Goal: Information Seeking & Learning: Learn about a topic

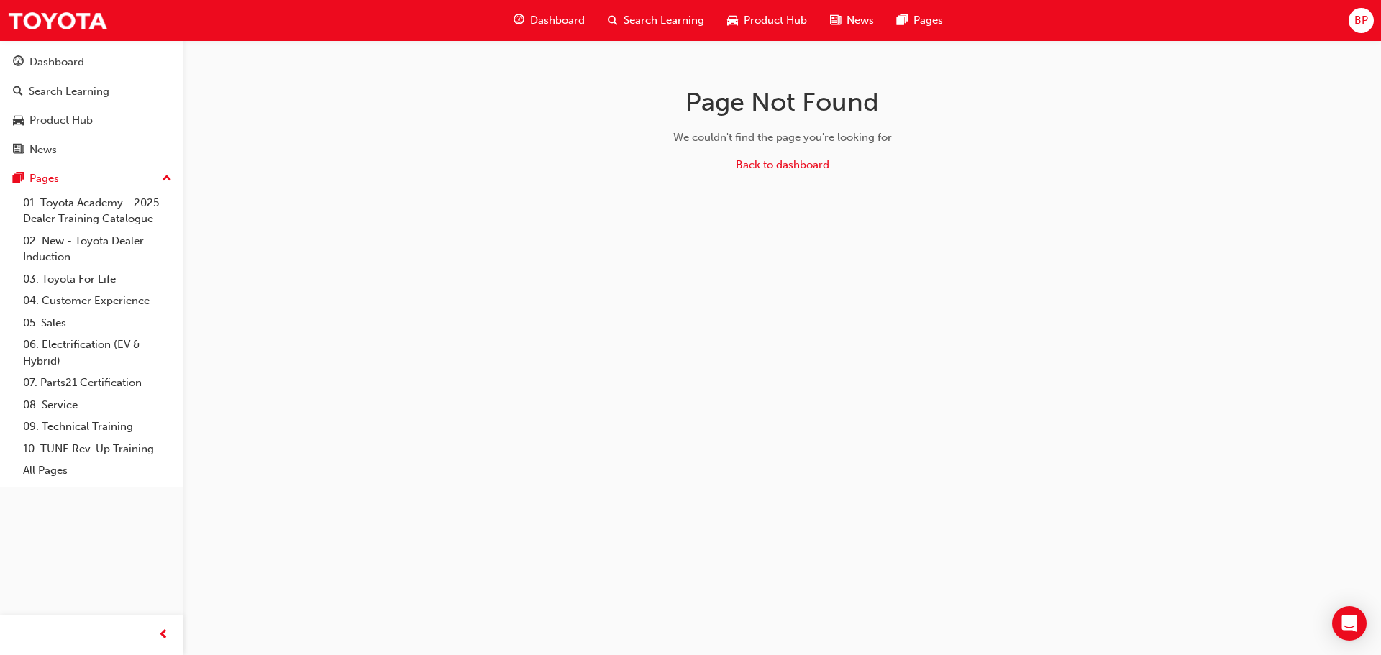
click at [554, 22] on span "Dashboard" at bounding box center [557, 20] width 55 height 17
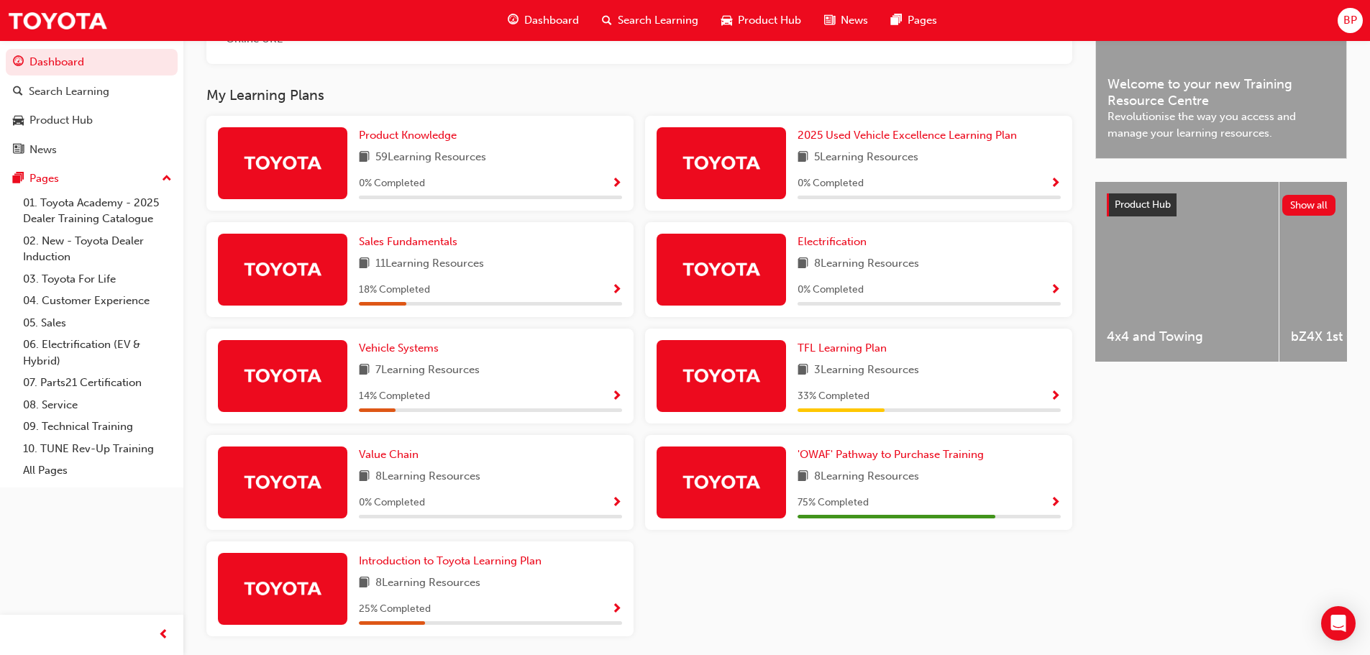
scroll to position [482, 0]
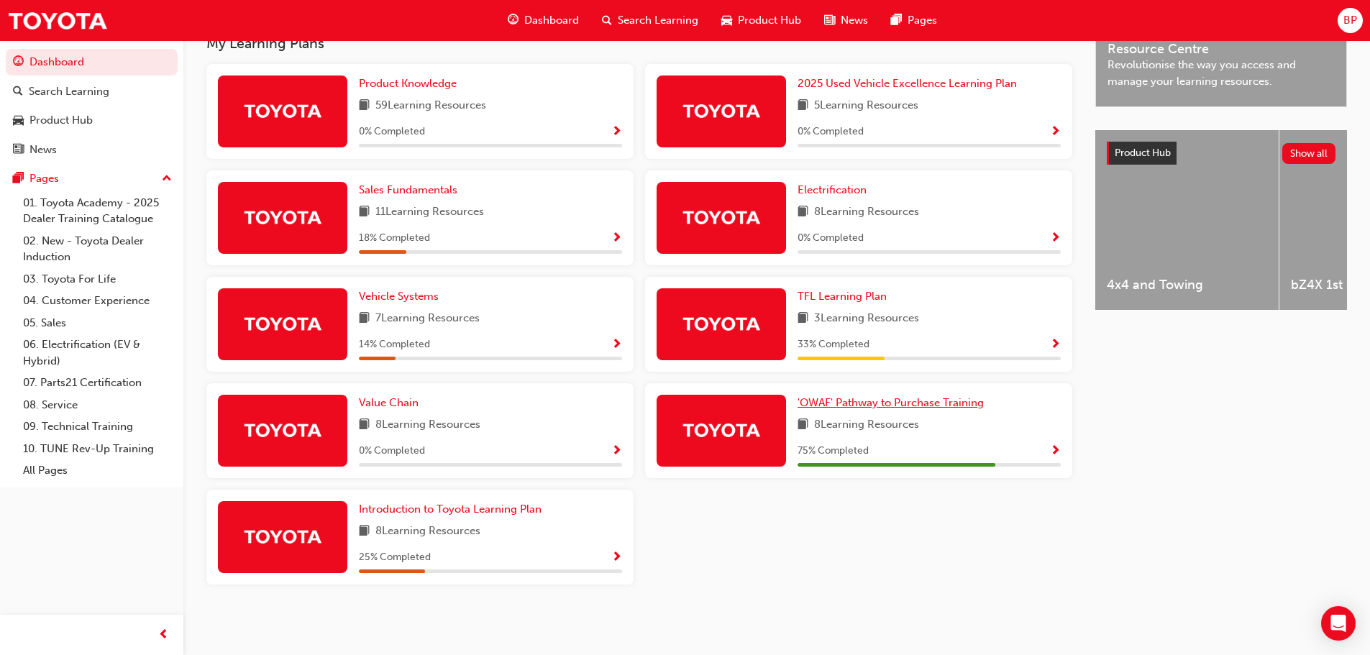
click at [836, 396] on link "'OWAF' Pathway to Purchase Training" at bounding box center [894, 403] width 192 height 17
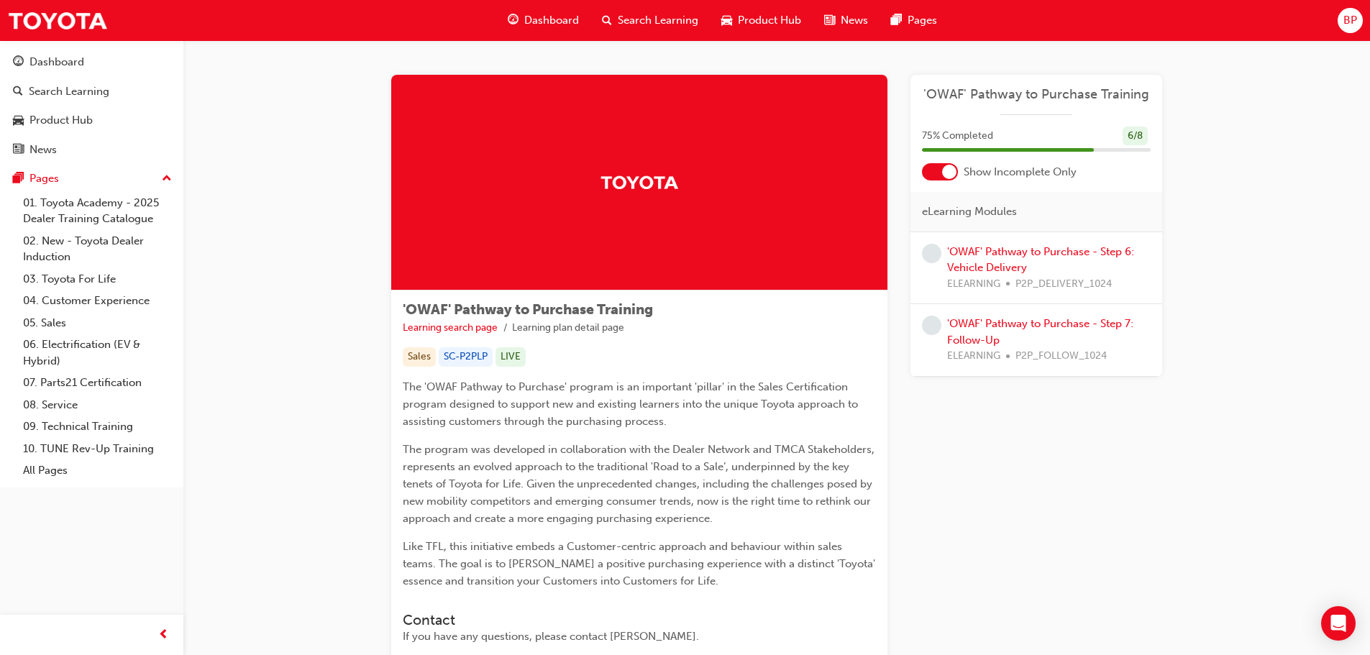
click at [988, 258] on div "'OWAF' Pathway to Purchase - Step 6: Vehicle Delivery ELEARNING P2P_DELIVERY_10…" at bounding box center [1049, 268] width 204 height 49
click at [989, 264] on link "'OWAF' Pathway to Purchase - Step 6: Vehicle Delivery" at bounding box center [1040, 259] width 187 height 29
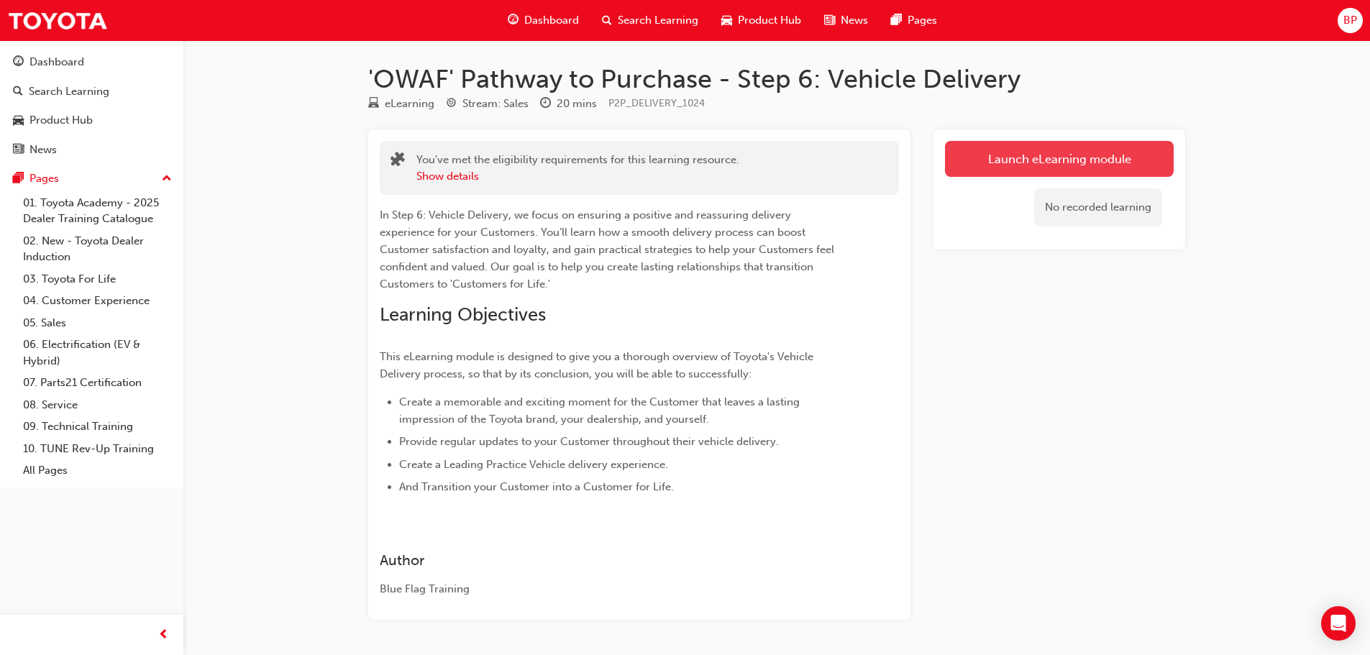
click at [1014, 148] on link "Launch eLearning module" at bounding box center [1059, 159] width 229 height 36
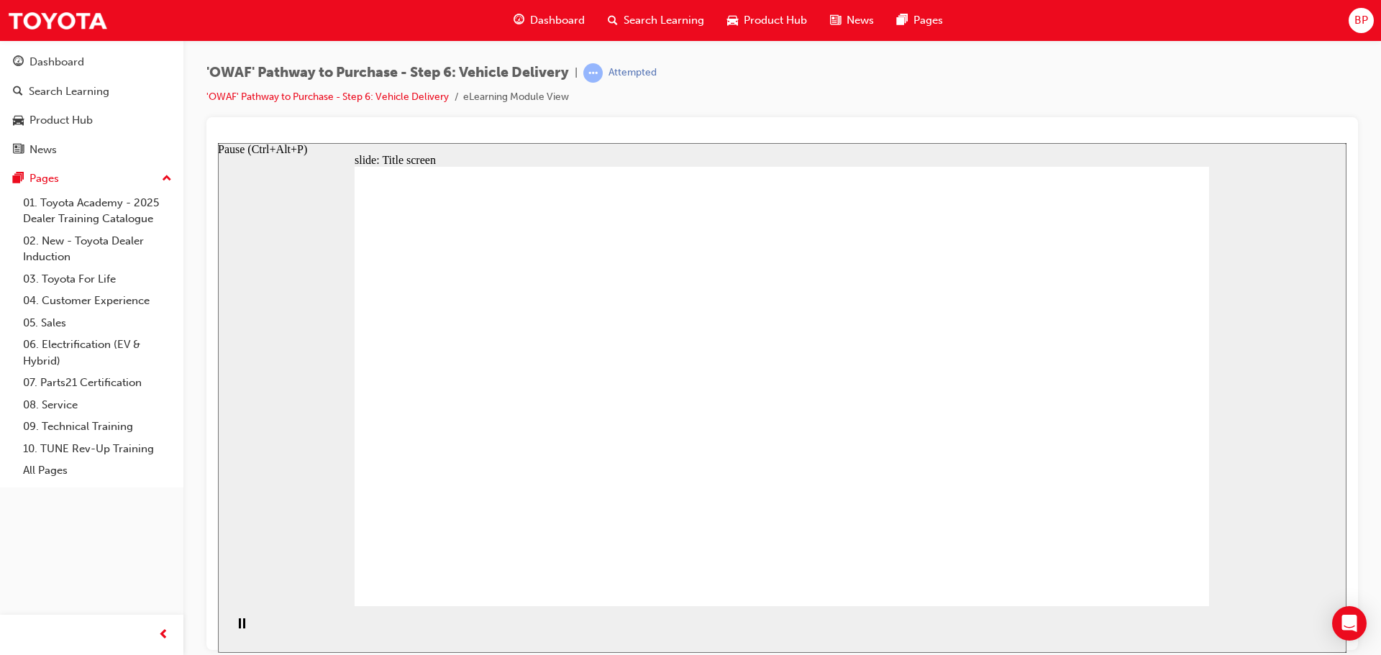
click at [239, 626] on rect "Pause (Ctrl+Alt+P)" at bounding box center [240, 623] width 2 height 10
click at [237, 629] on icon "Play (Ctrl+Alt+P)" at bounding box center [241, 623] width 9 height 11
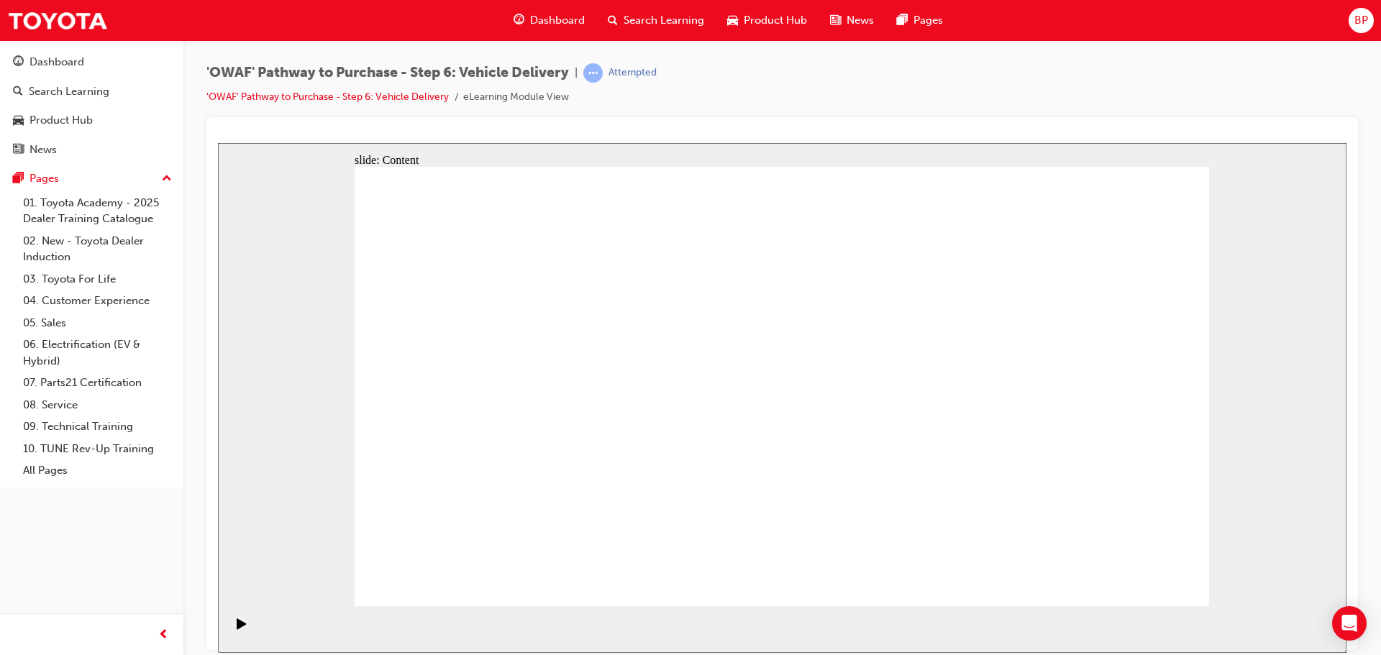
drag, startPoint x: 1130, startPoint y: 562, endPoint x: 1130, endPoint y: 576, distance: 14.4
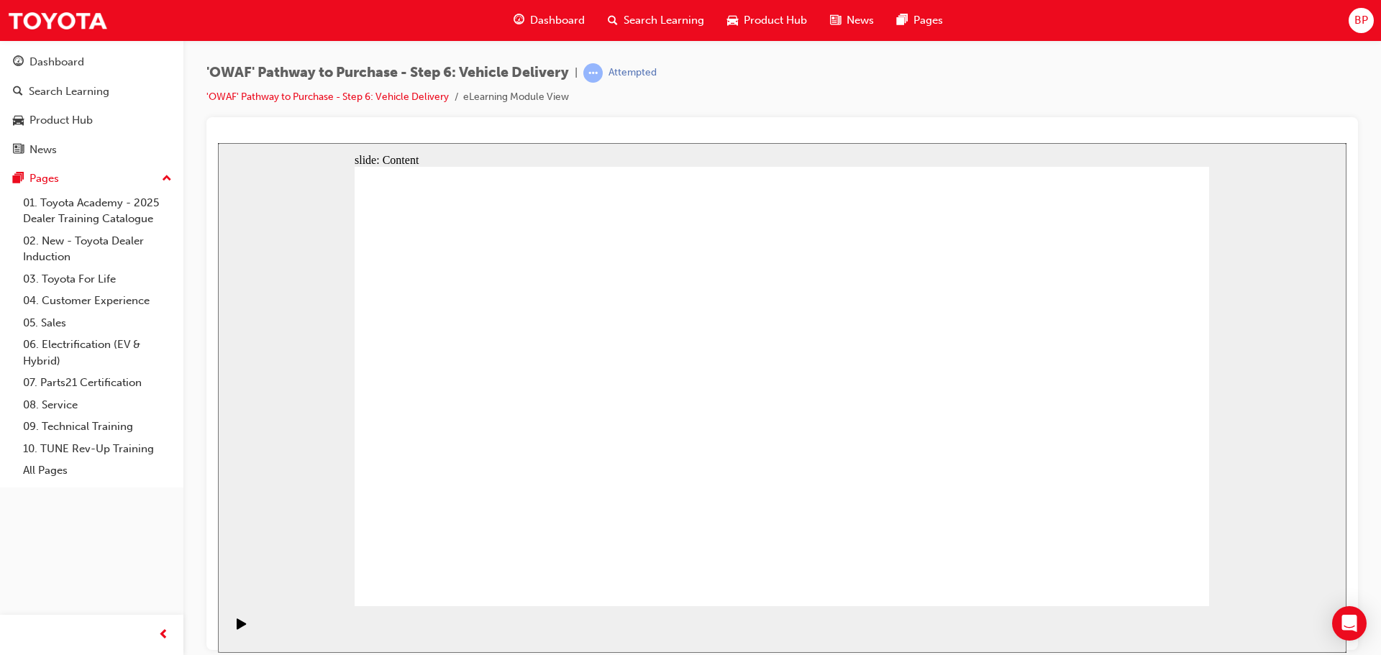
click at [230, 630] on div "Pause (Ctrl+Alt+P)" at bounding box center [241, 630] width 24 height 24
click at [229, 631] on div "Play (Ctrl+Alt+P)" at bounding box center [241, 630] width 24 height 24
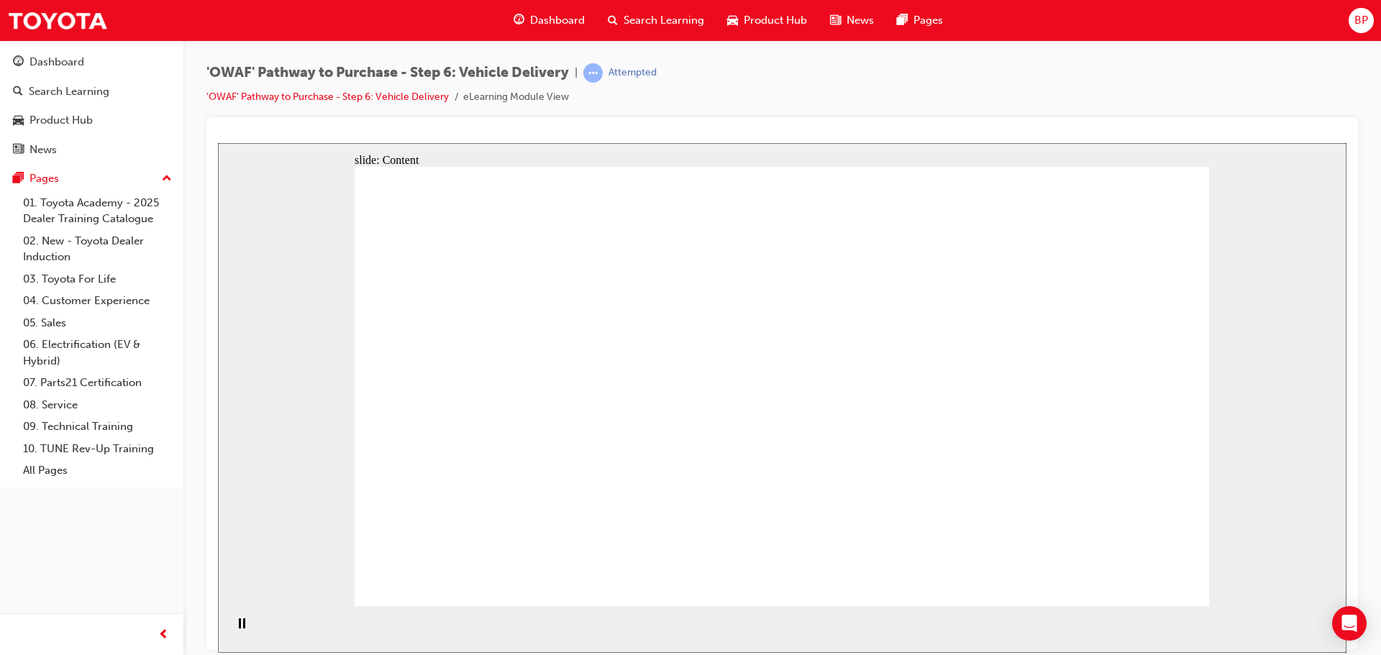
drag, startPoint x: 1102, startPoint y: 565, endPoint x: 1125, endPoint y: 570, distance: 23.6
click at [232, 631] on div "Pause (Ctrl+Alt+P)" at bounding box center [241, 630] width 24 height 24
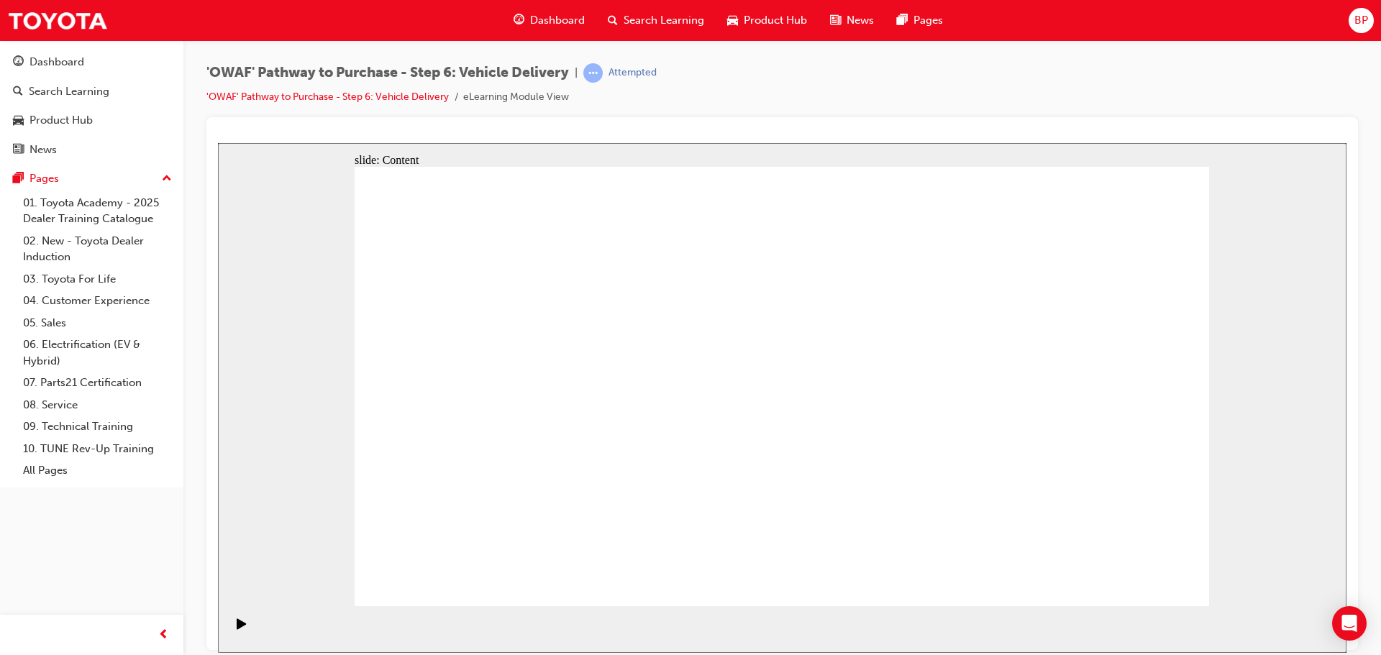
click at [239, 624] on icon "Play (Ctrl+Alt+P)" at bounding box center [242, 624] width 10 height 12
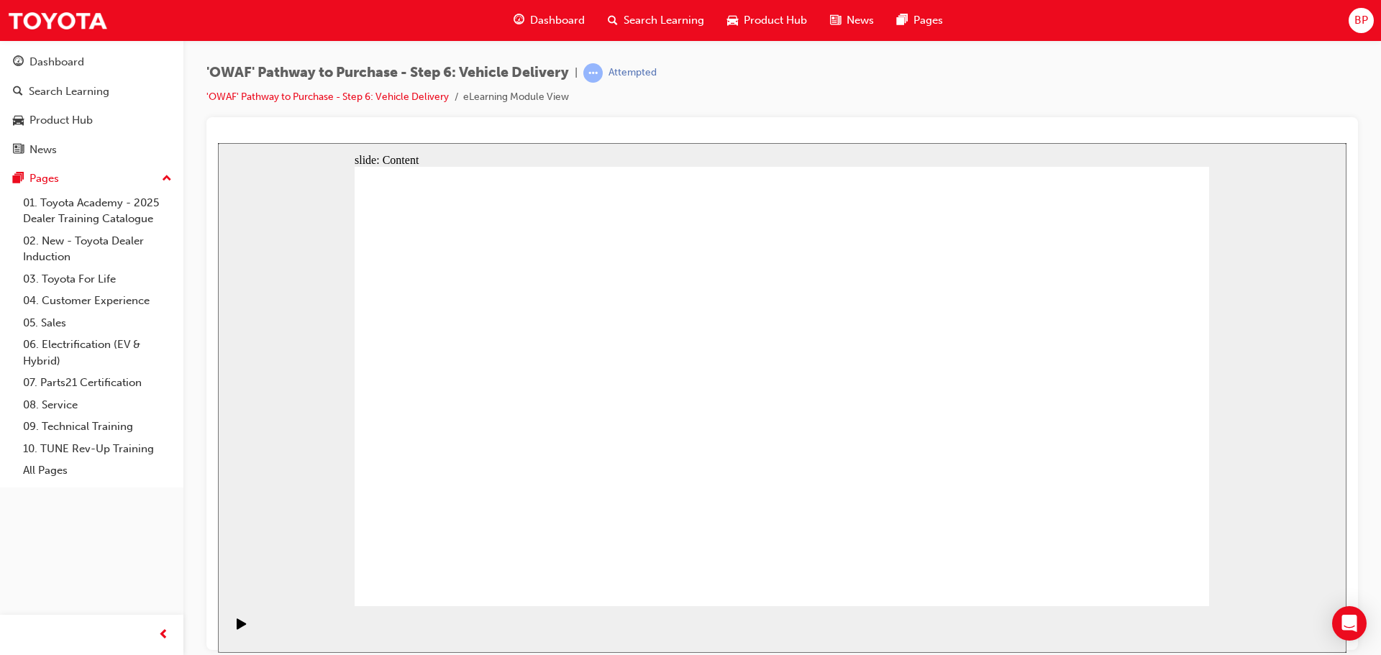
click at [239, 628] on icon "Pause (Ctrl+Alt+P)" at bounding box center [242, 623] width 6 height 10
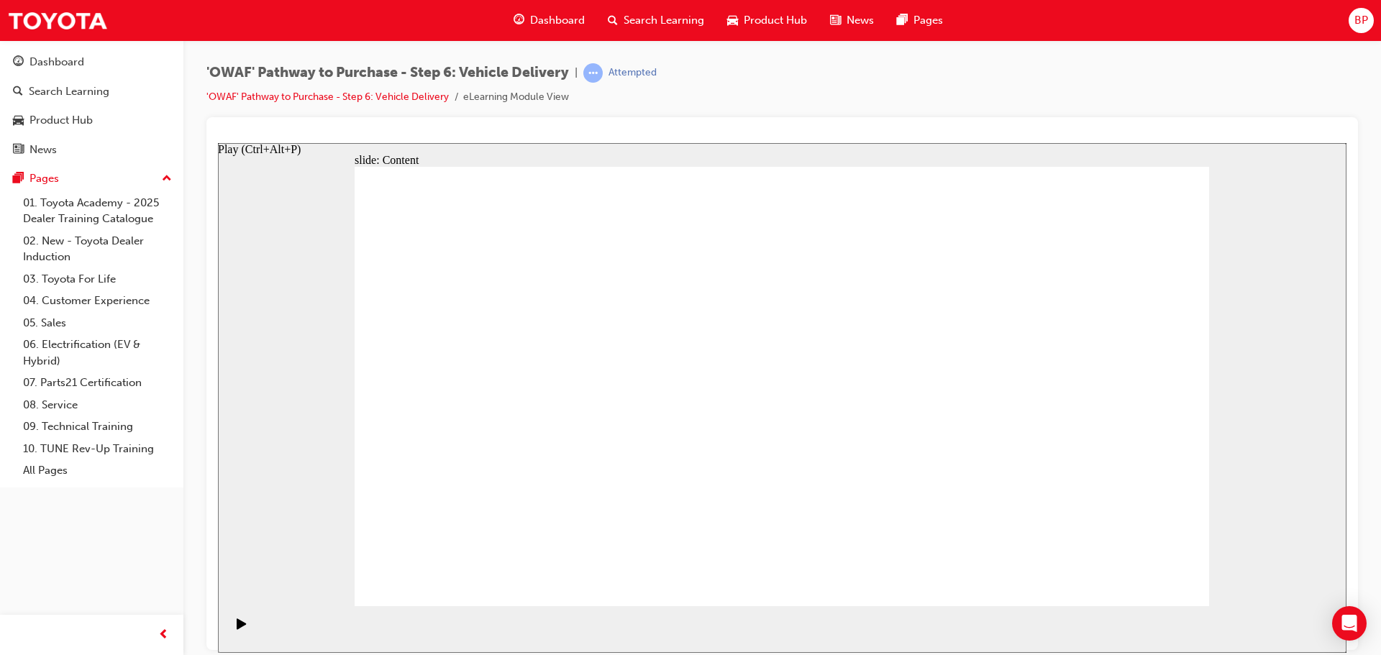
click at [229, 623] on div "Play (Ctrl+Alt+P)" at bounding box center [241, 630] width 24 height 24
click at [239, 628] on icon "Pause (Ctrl+Alt+P)" at bounding box center [242, 623] width 6 height 10
click at [237, 629] on icon "Play (Ctrl+Alt+P)" at bounding box center [241, 623] width 9 height 11
drag, startPoint x: 1125, startPoint y: 563, endPoint x: 1133, endPoint y: 570, distance: 11.2
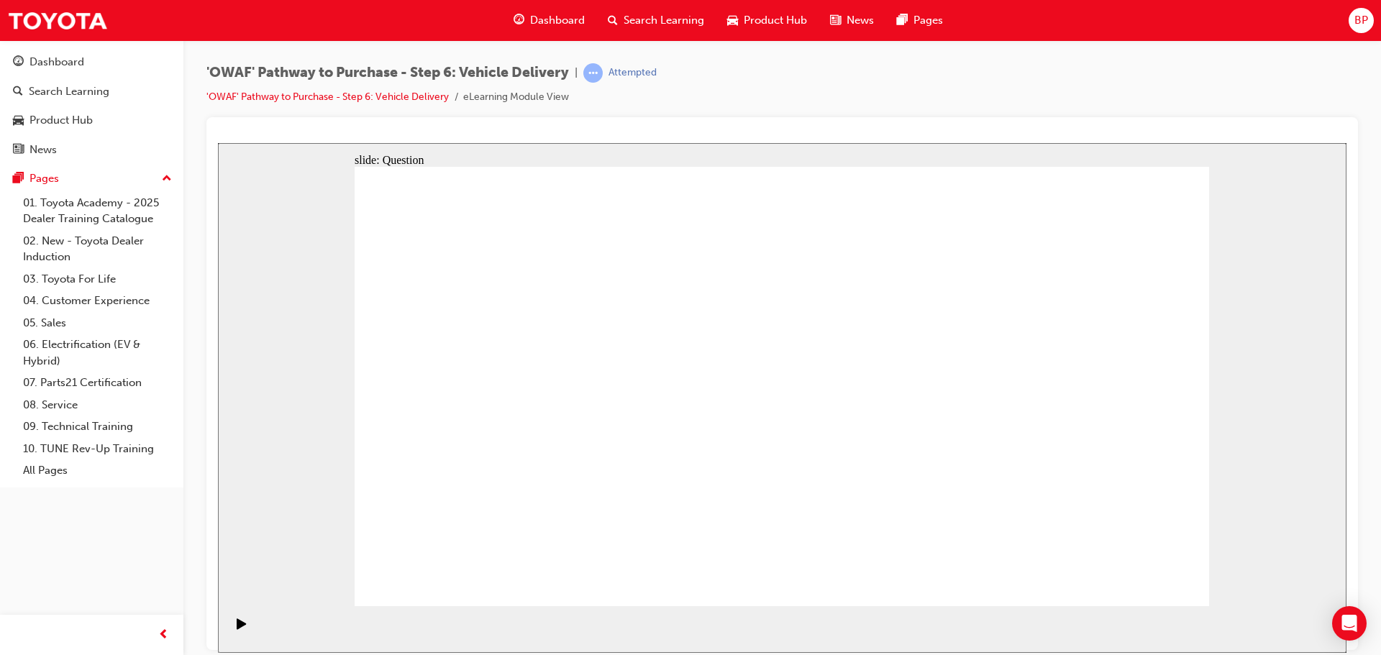
radio input "false"
radio input "true"
drag, startPoint x: 1124, startPoint y: 565, endPoint x: 1137, endPoint y: 577, distance: 17.8
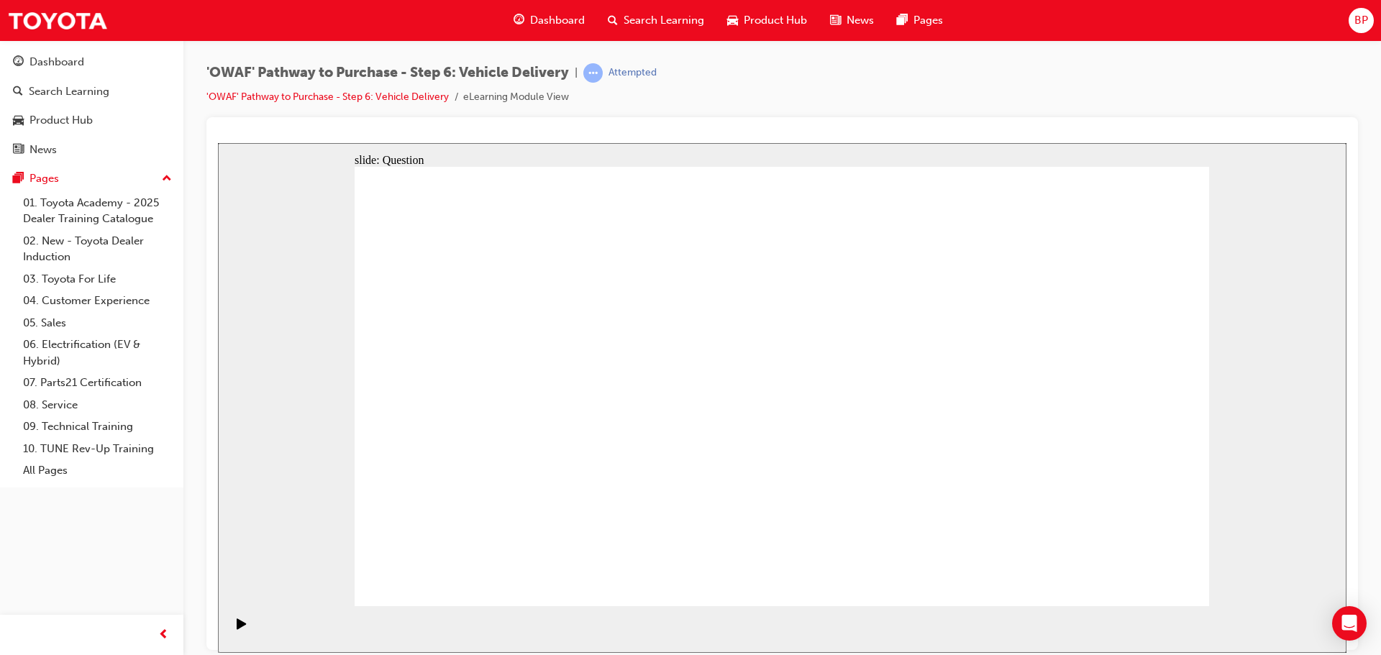
drag, startPoint x: 822, startPoint y: 480, endPoint x: 943, endPoint y: 349, distance: 178.6
drag, startPoint x: 949, startPoint y: 480, endPoint x: 598, endPoint y: 406, distance: 358.8
drag, startPoint x: 634, startPoint y: 544, endPoint x: 662, endPoint y: 375, distance: 171.9
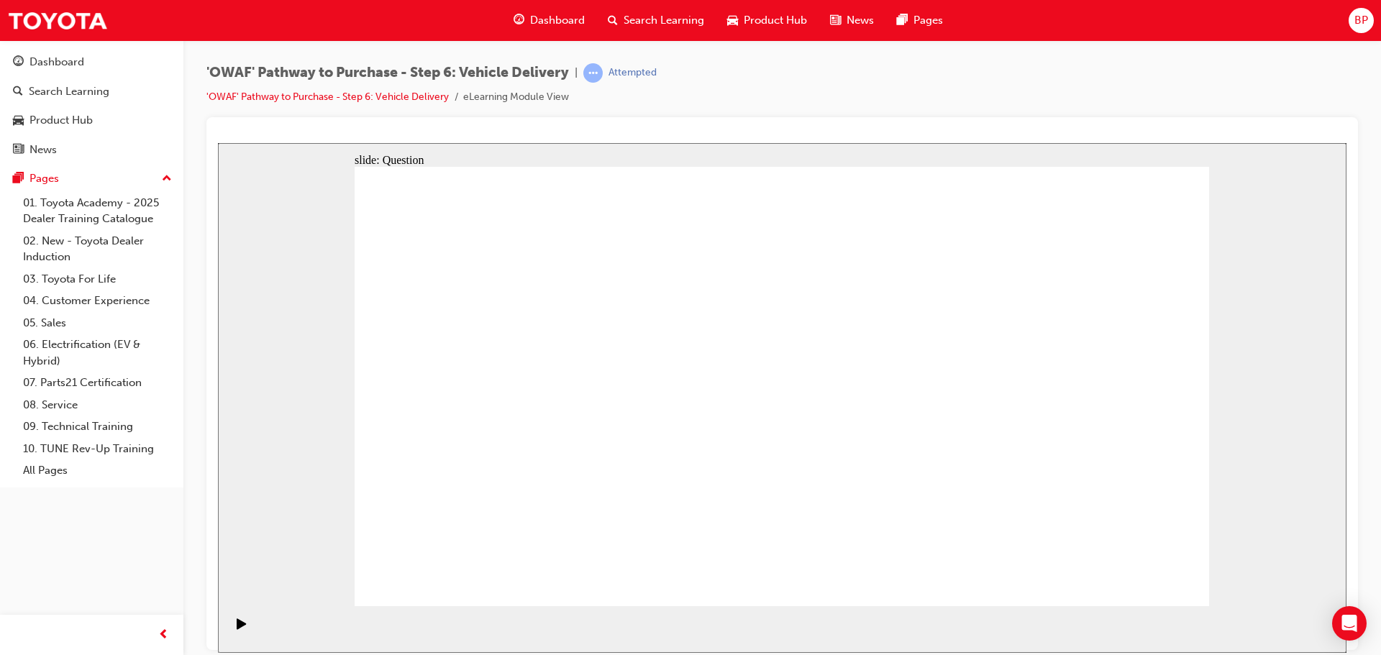
drag, startPoint x: 658, startPoint y: 411, endPoint x: 626, endPoint y: 575, distance: 167.7
drag, startPoint x: 618, startPoint y: 475, endPoint x: 645, endPoint y: 354, distance: 124.4
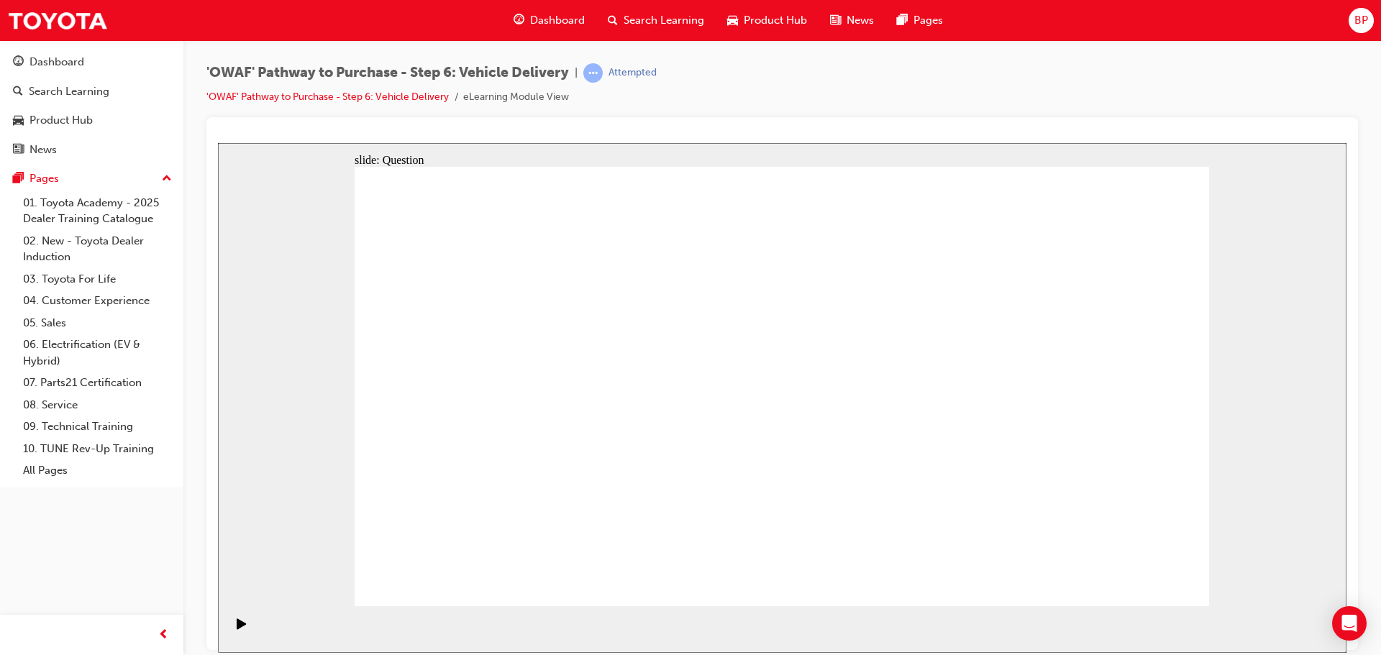
checkbox input "true"
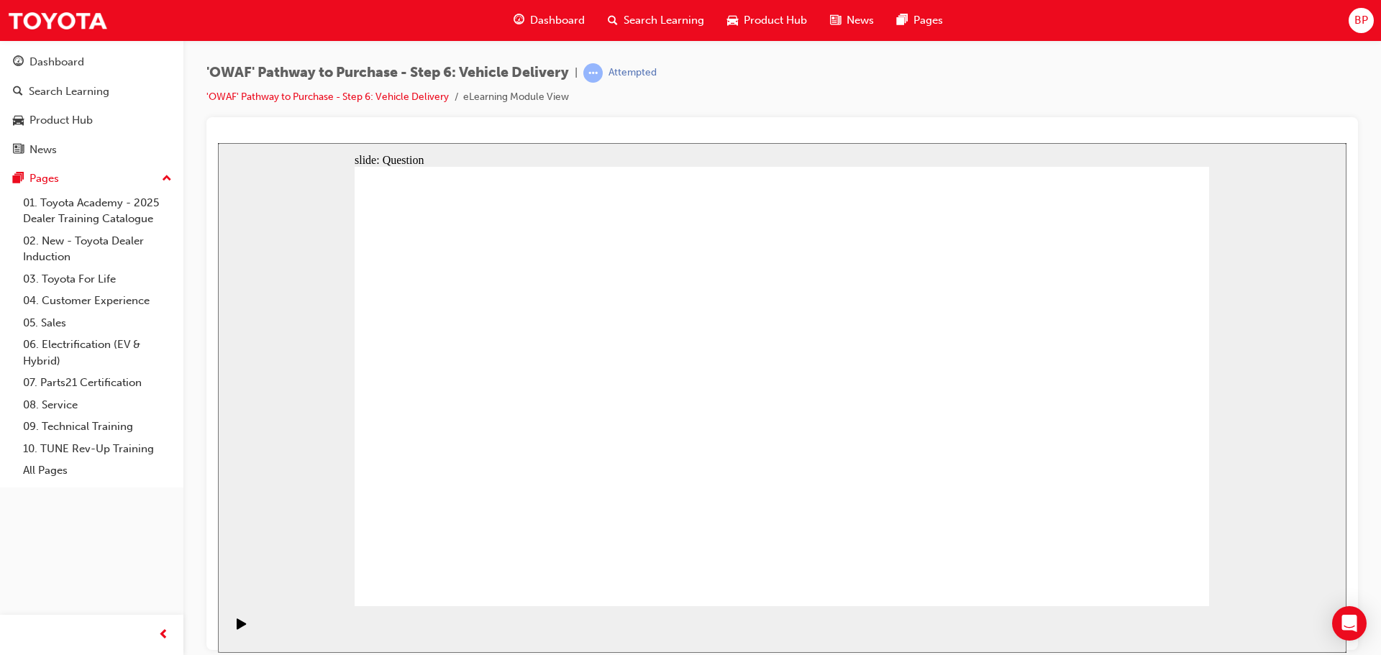
checkbox input "true"
checkbox input "false"
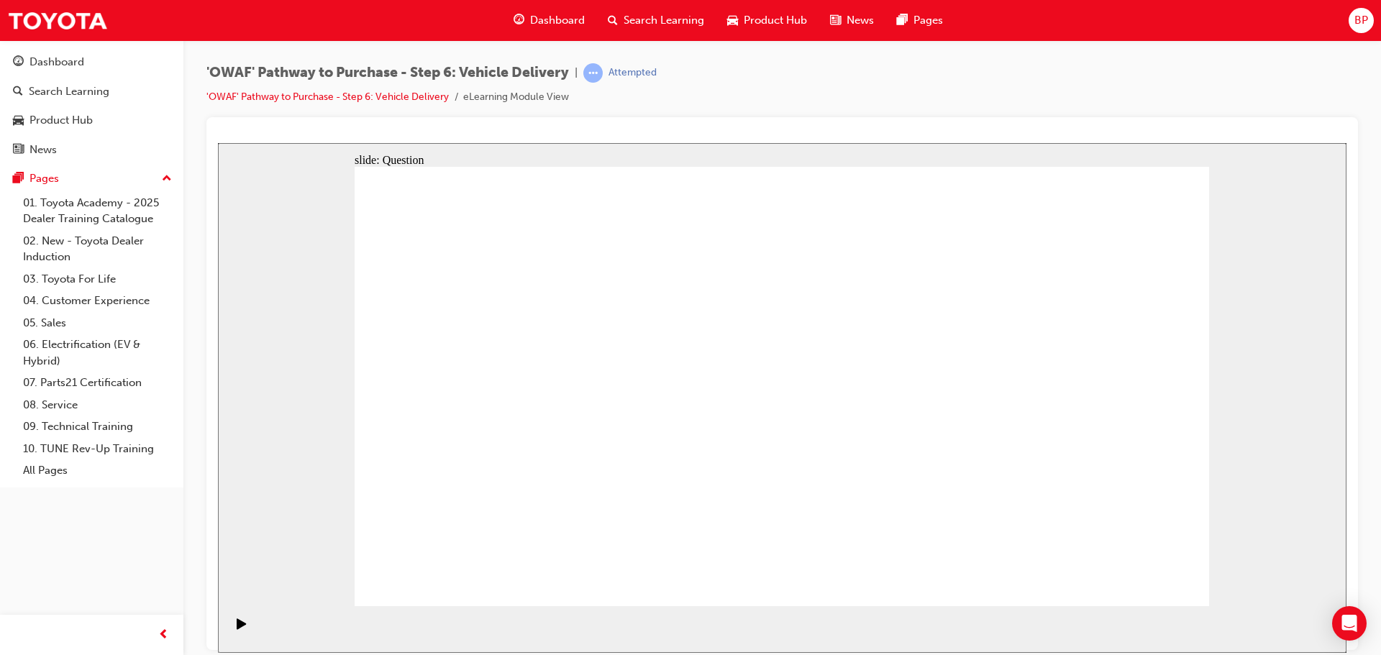
checkbox input "false"
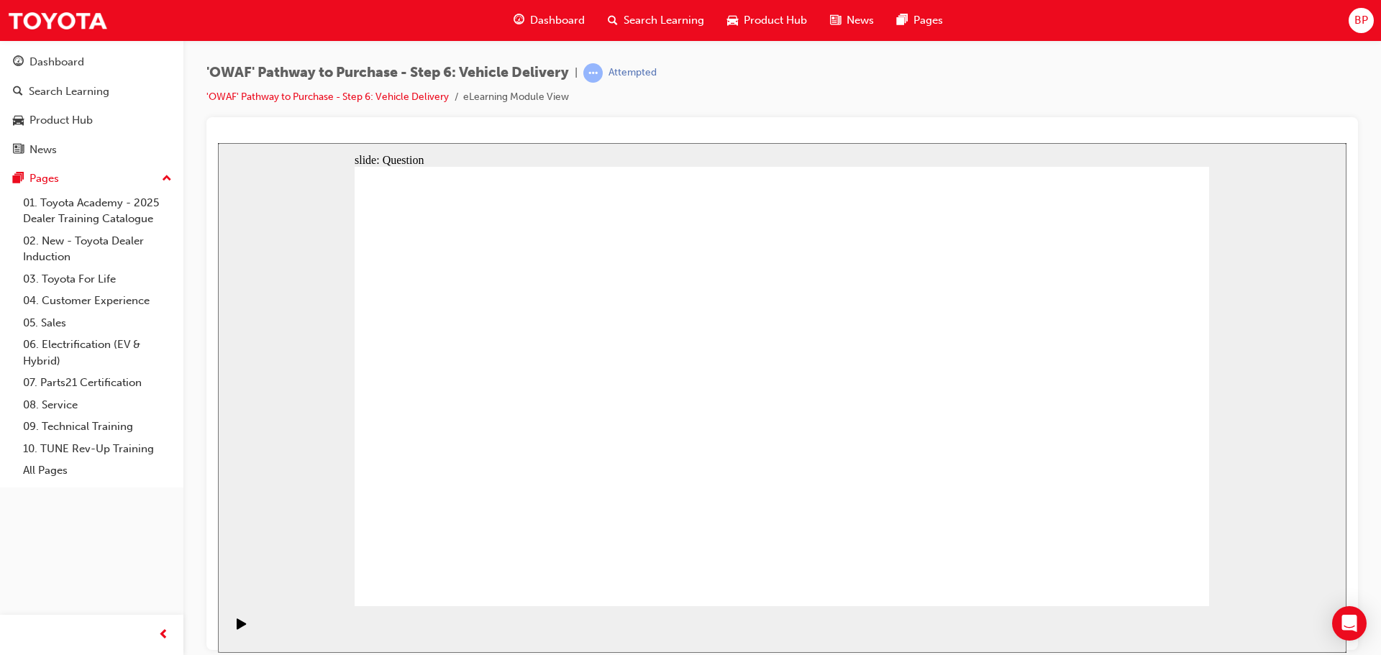
checkbox input "false"
checkbox input "true"
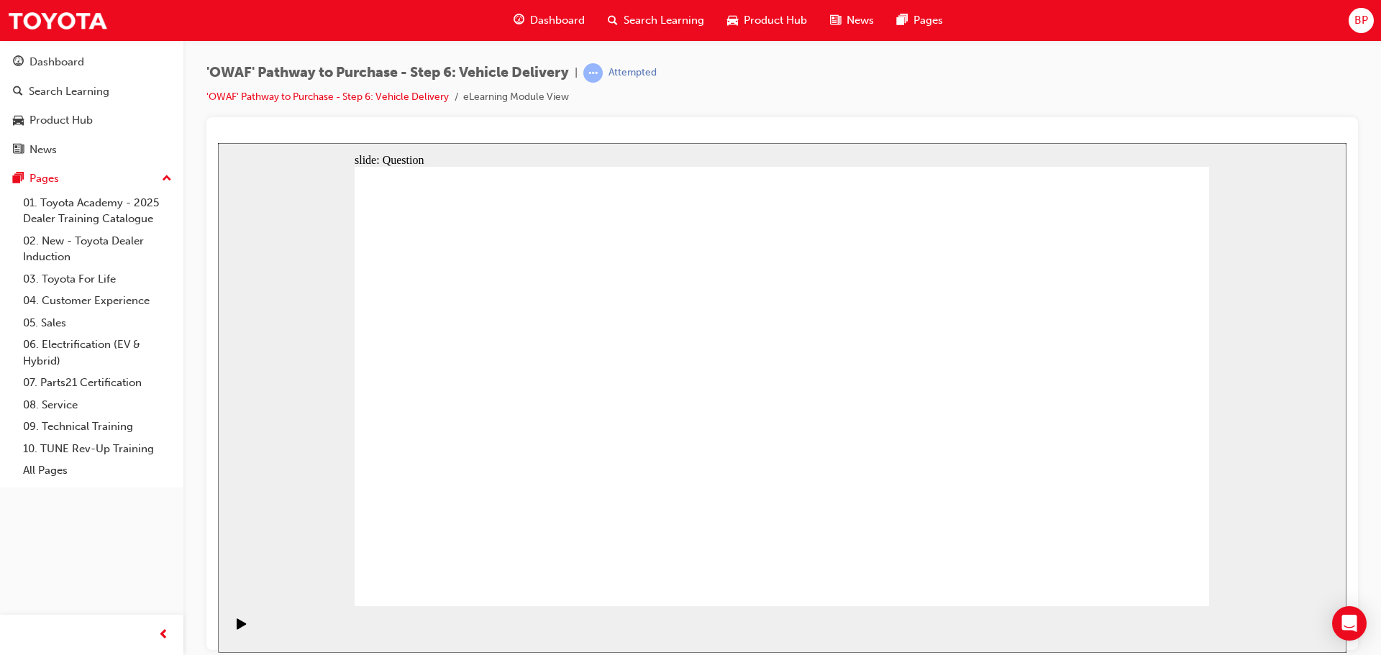
checkbox input "true"
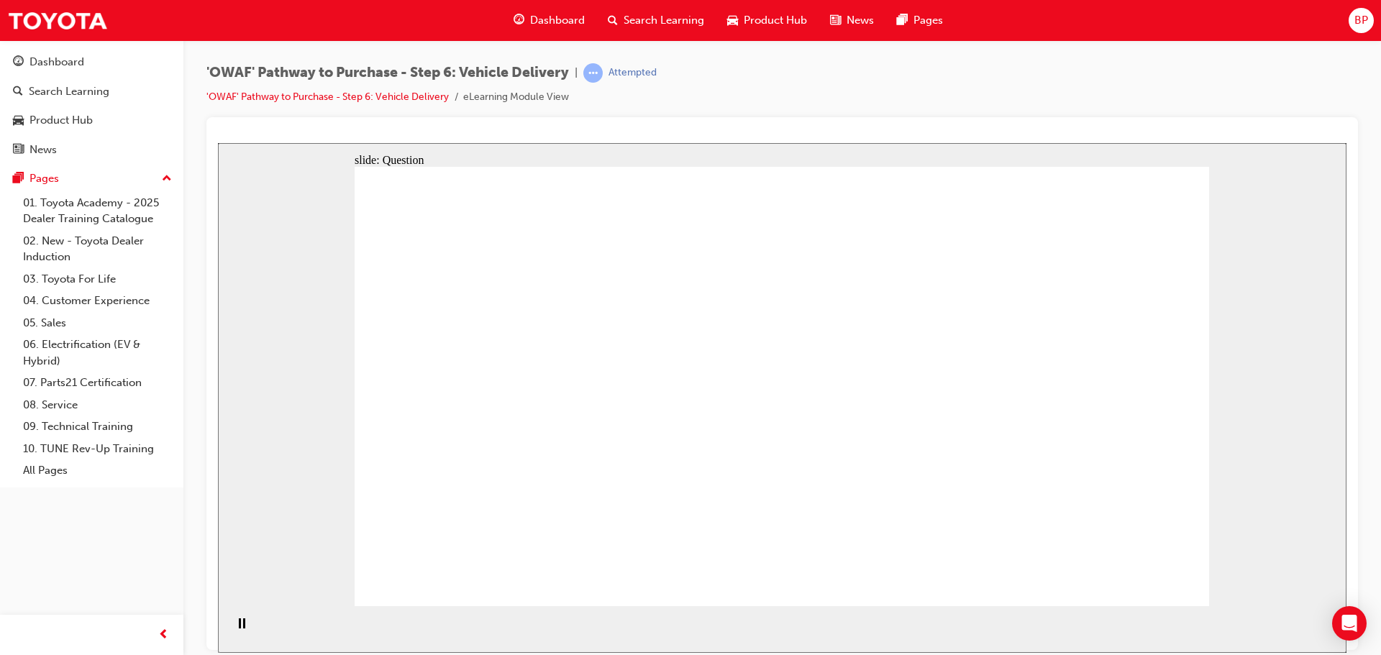
drag, startPoint x: 1077, startPoint y: 416, endPoint x: 547, endPoint y: 456, distance: 532.2
drag, startPoint x: 966, startPoint y: 431, endPoint x: 463, endPoint y: 463, distance: 504.4
drag, startPoint x: 1081, startPoint y: 390, endPoint x: 788, endPoint y: 431, distance: 295.5
drag, startPoint x: 1046, startPoint y: 411, endPoint x: 496, endPoint y: 443, distance: 551.1
drag, startPoint x: 1070, startPoint y: 418, endPoint x: 516, endPoint y: 475, distance: 557.4
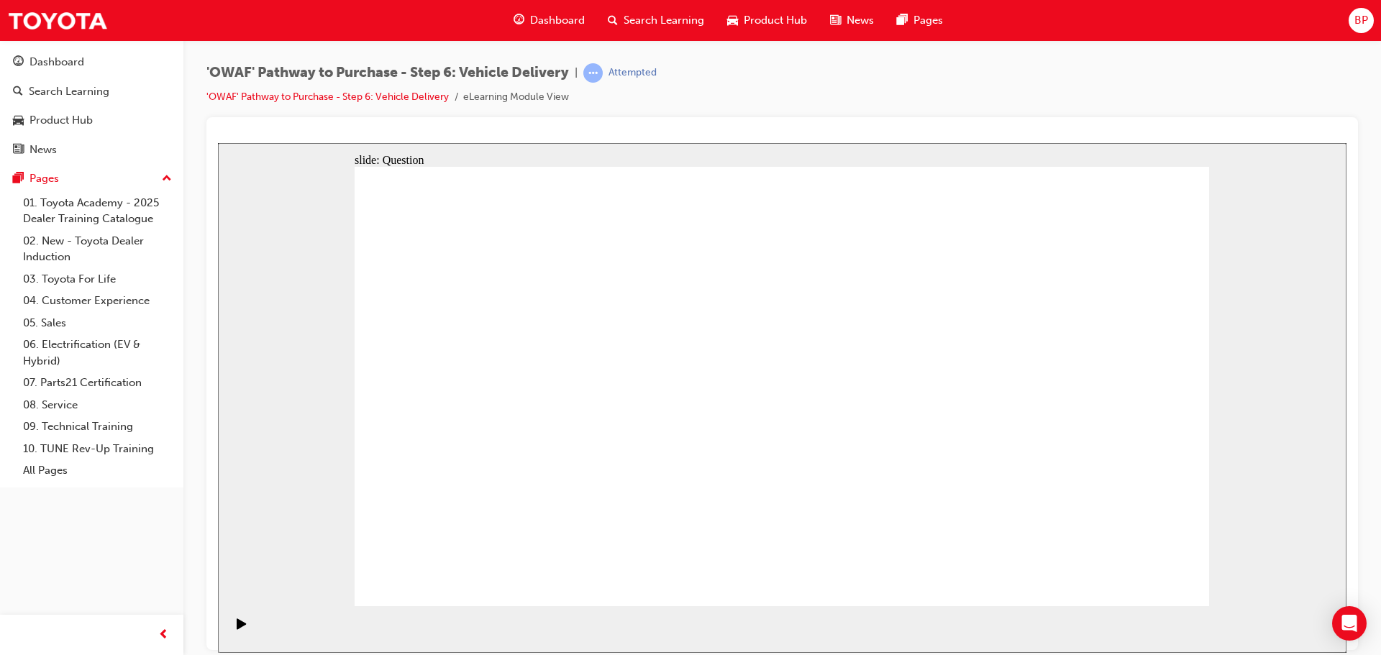
drag, startPoint x: 1092, startPoint y: 423, endPoint x: 835, endPoint y: 470, distance: 260.9
drag, startPoint x: 1054, startPoint y: 431, endPoint x: 511, endPoint y: 480, distance: 545.8
drag, startPoint x: 1020, startPoint y: 445, endPoint x: 512, endPoint y: 478, distance: 509.5
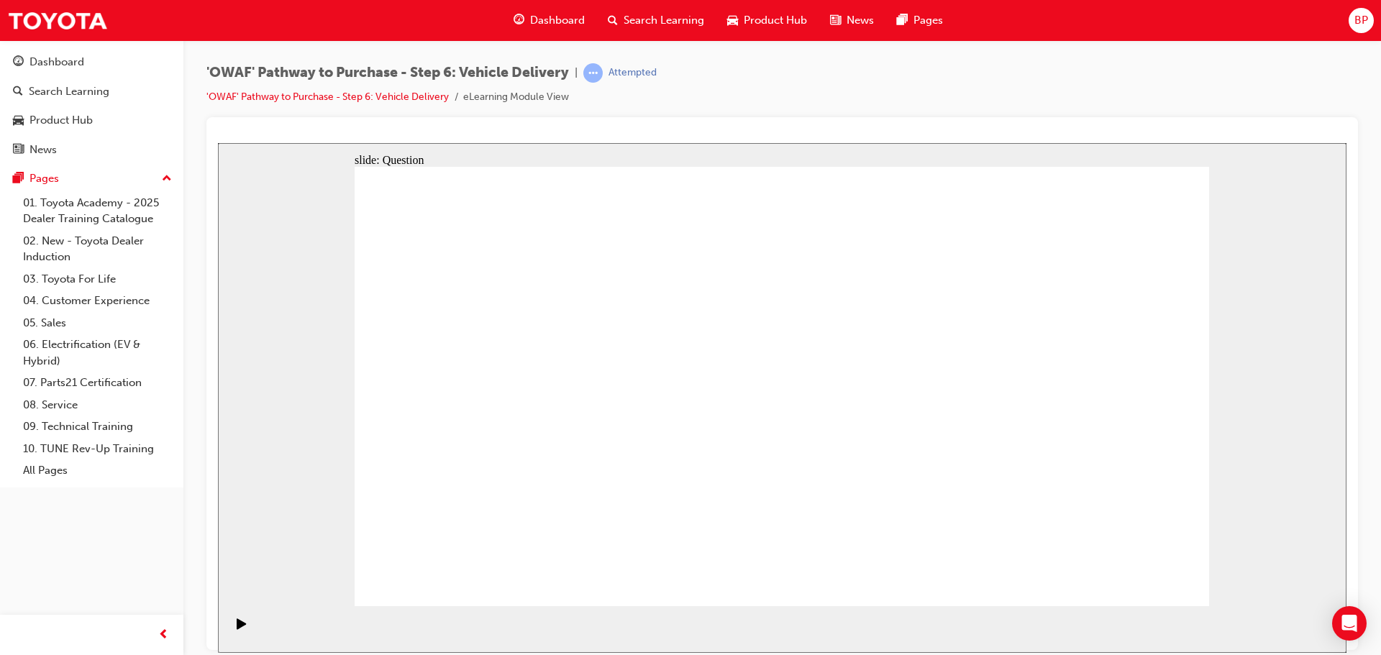
radio input "true"
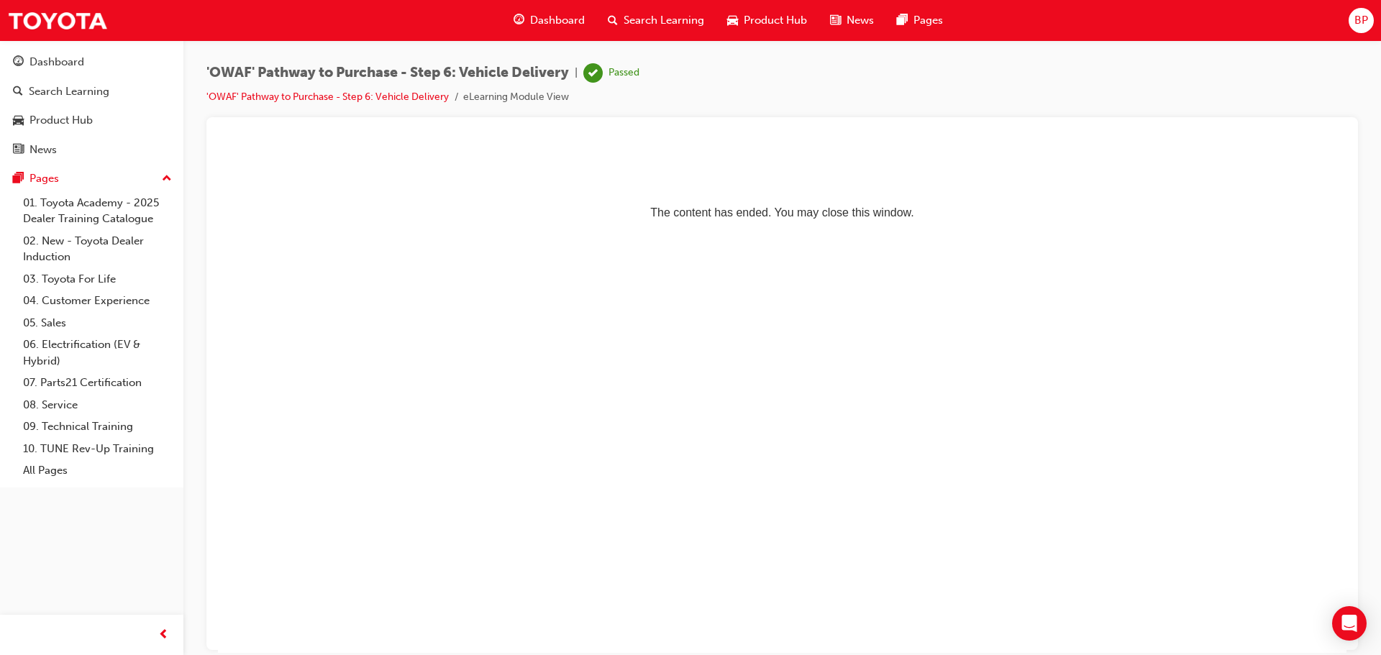
click at [550, 24] on span "Dashboard" at bounding box center [557, 20] width 55 height 17
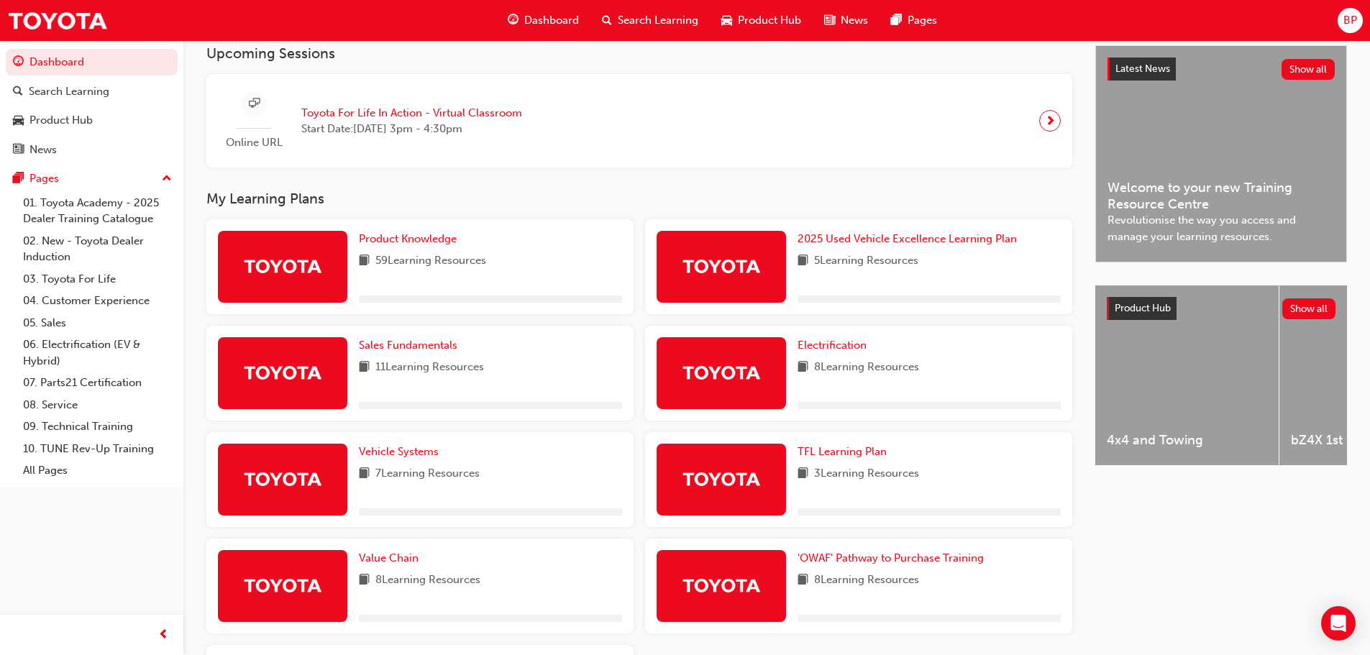
scroll to position [431, 0]
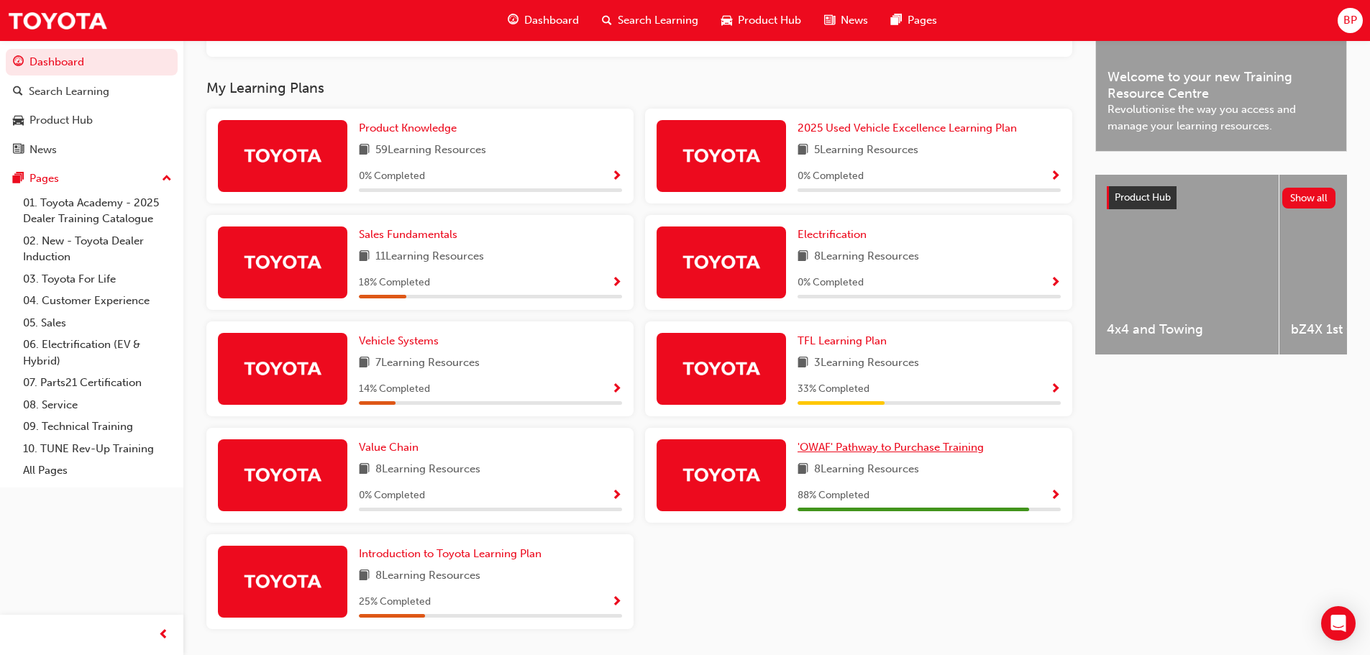
click at [850, 446] on link "'OWAF' Pathway to Purchase Training" at bounding box center [894, 447] width 192 height 17
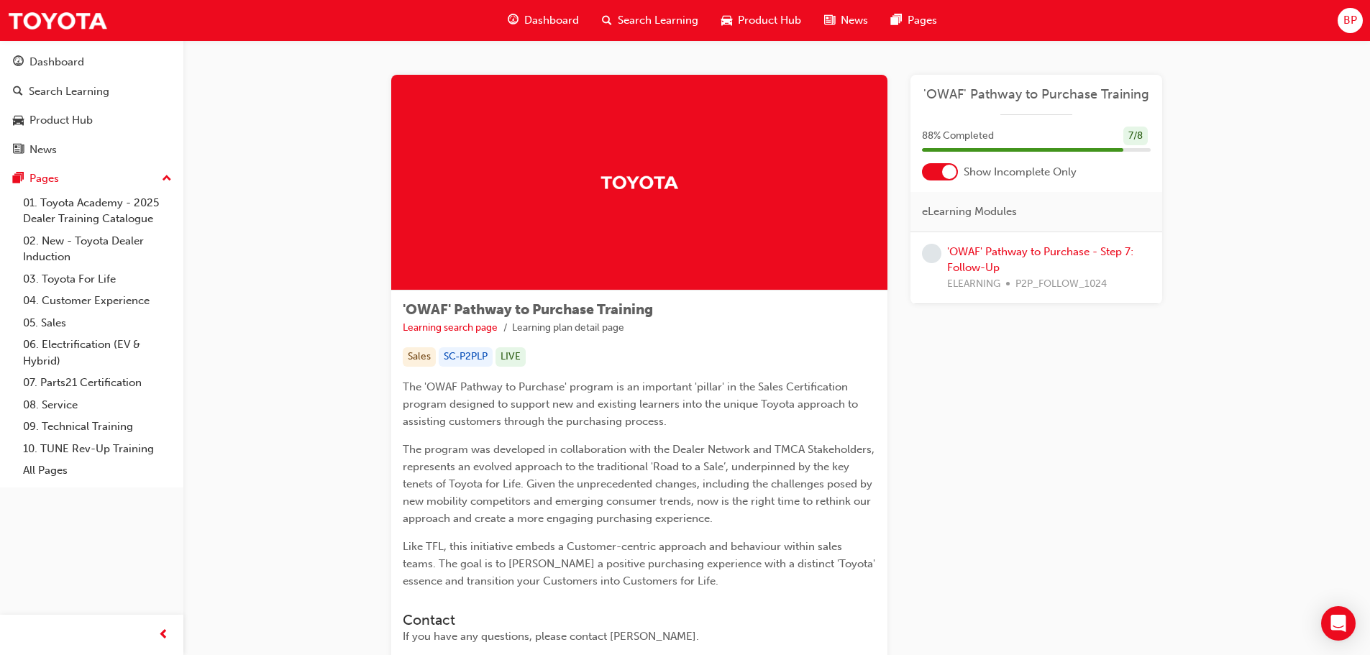
click at [937, 160] on div "88 % Completed 7 / 8" at bounding box center [1036, 145] width 252 height 37
click at [942, 166] on div at bounding box center [940, 171] width 36 height 17
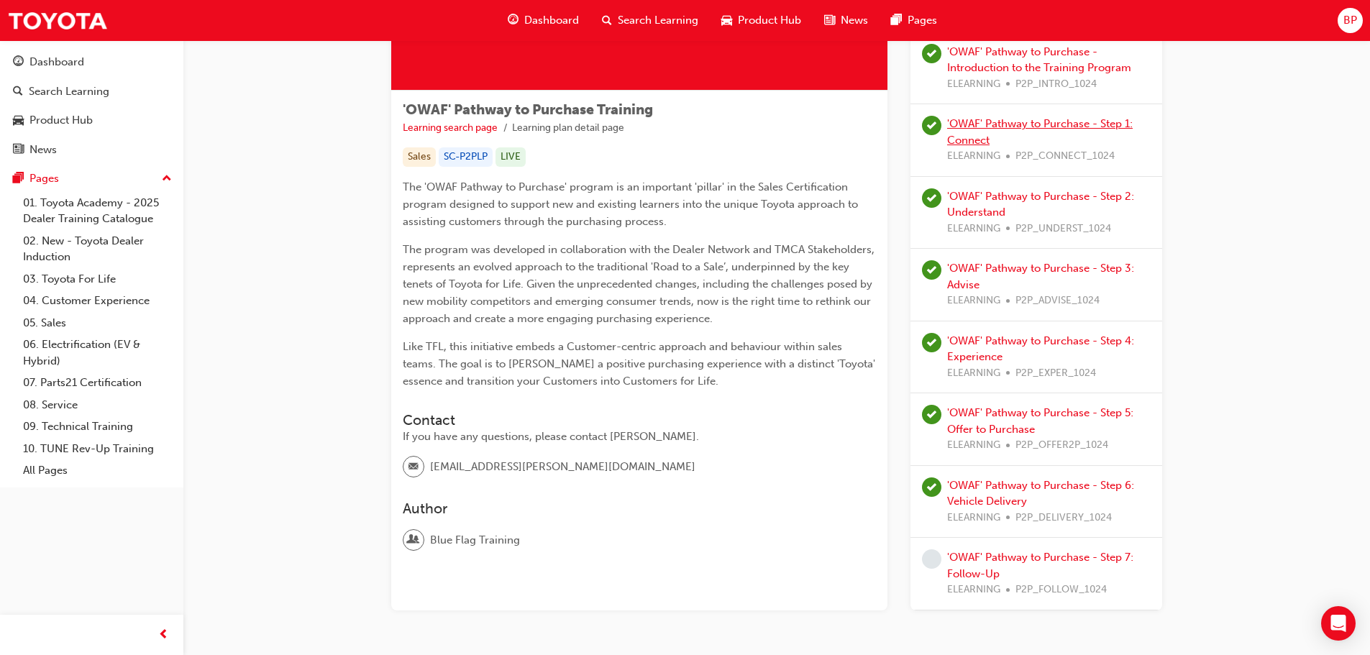
scroll to position [260, 0]
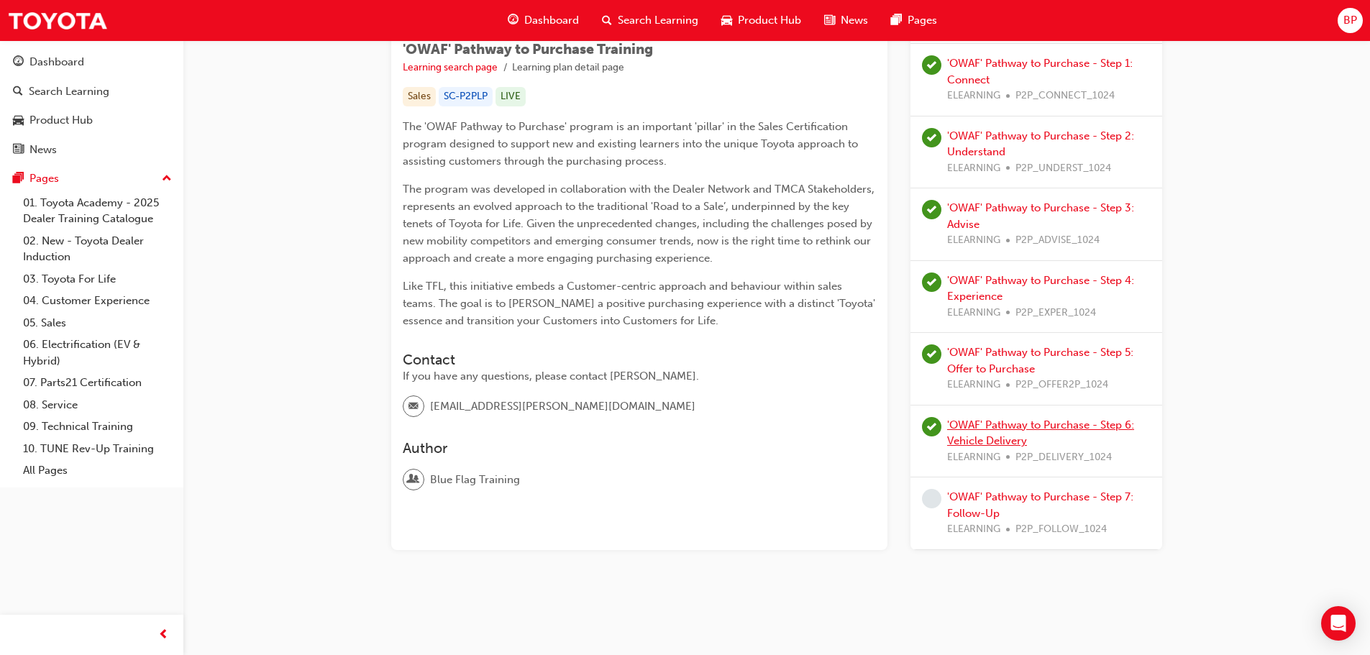
click at [992, 424] on link "'OWAF' Pathway to Purchase - Step 6: Vehicle Delivery" at bounding box center [1040, 433] width 187 height 29
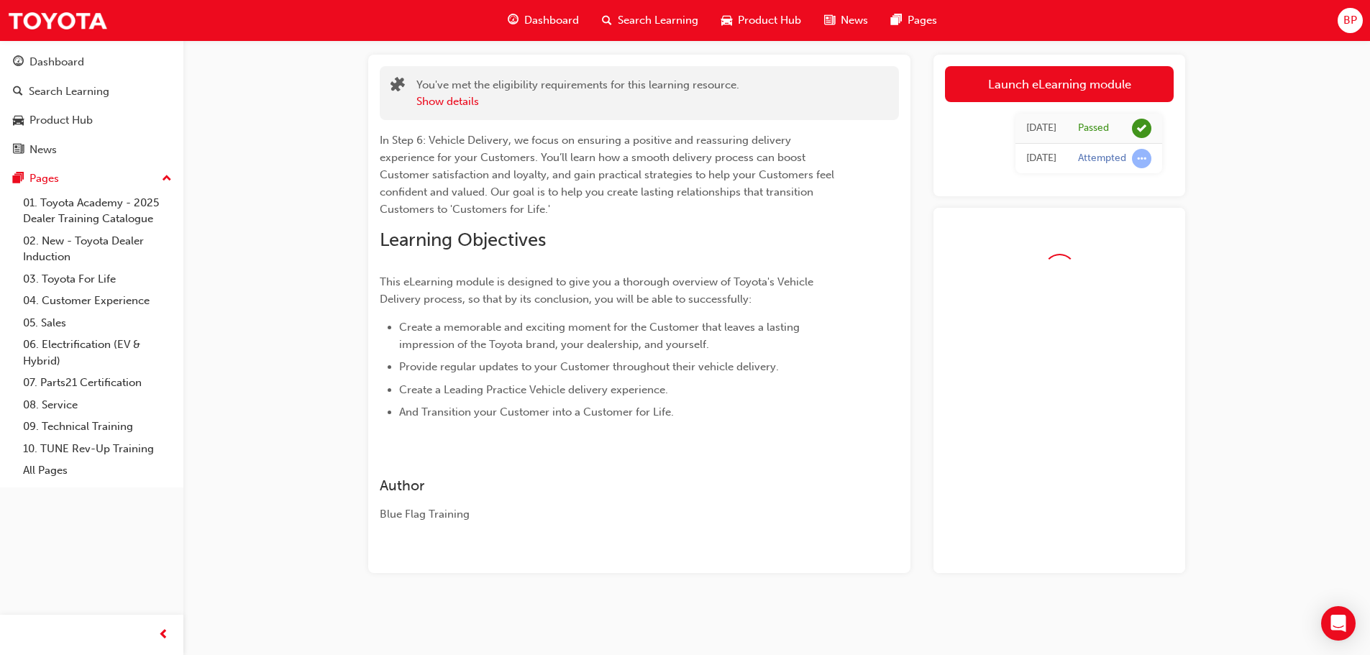
scroll to position [114, 0]
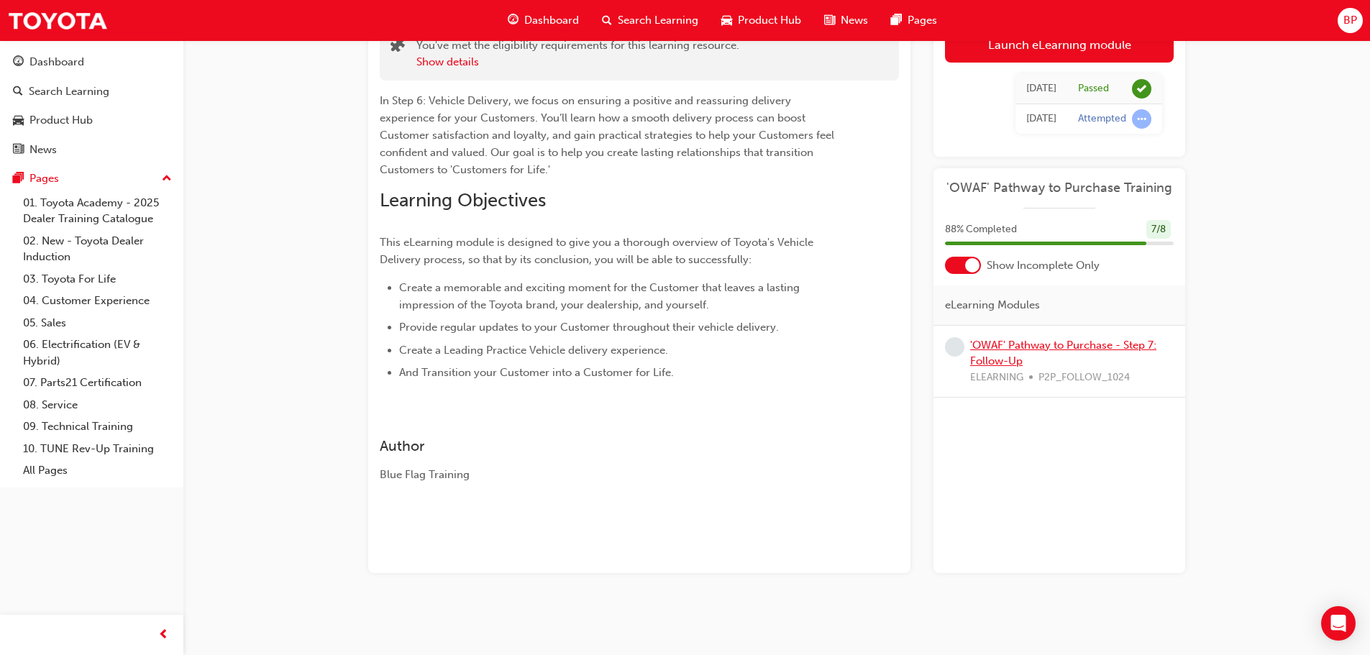
click at [1000, 342] on link "'OWAF' Pathway to Purchase - Step 7: Follow-Up" at bounding box center [1063, 353] width 186 height 29
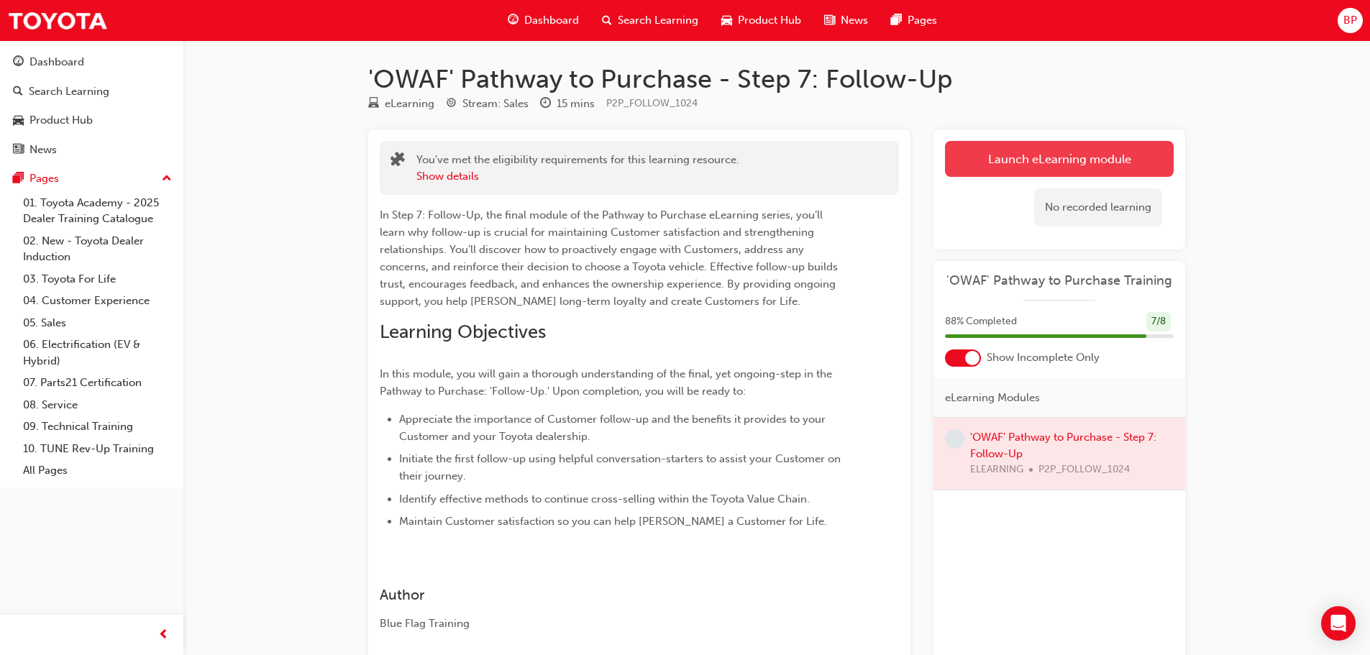
click at [1064, 150] on link "Launch eLearning module" at bounding box center [1059, 159] width 229 height 36
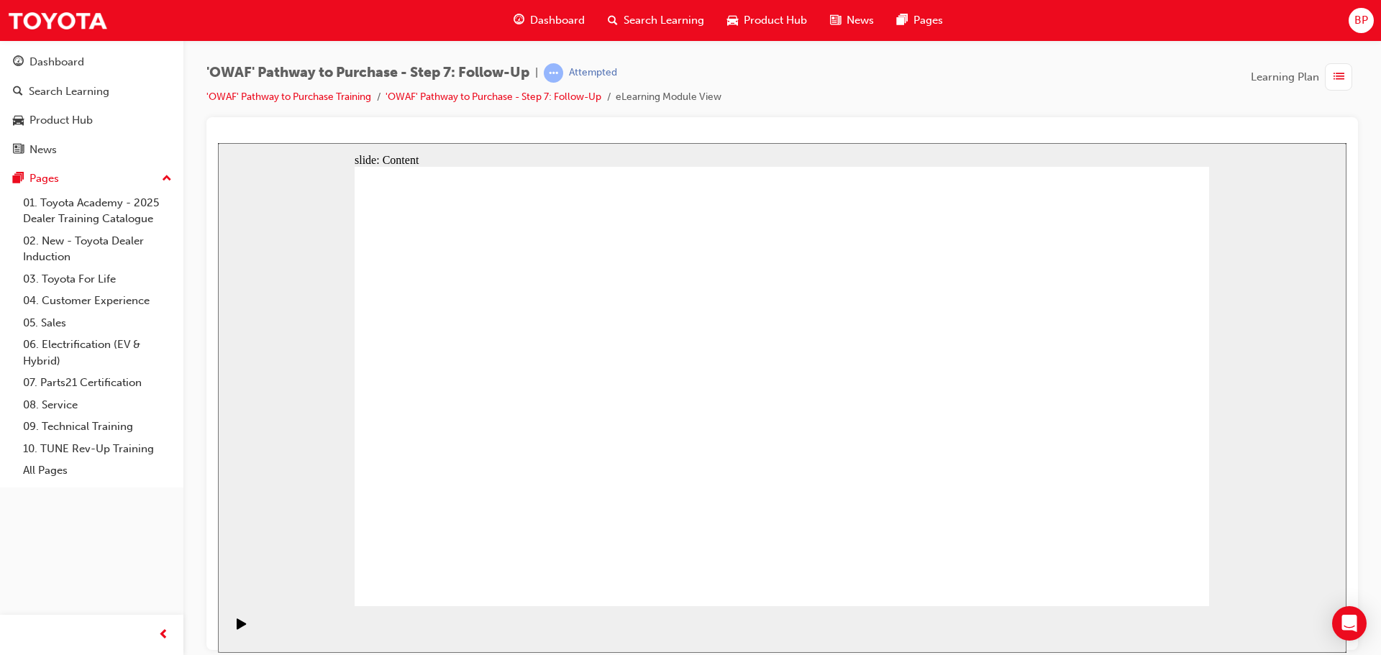
click at [239, 621] on icon "Pause (Ctrl+Alt+P)" at bounding box center [242, 623] width 6 height 10
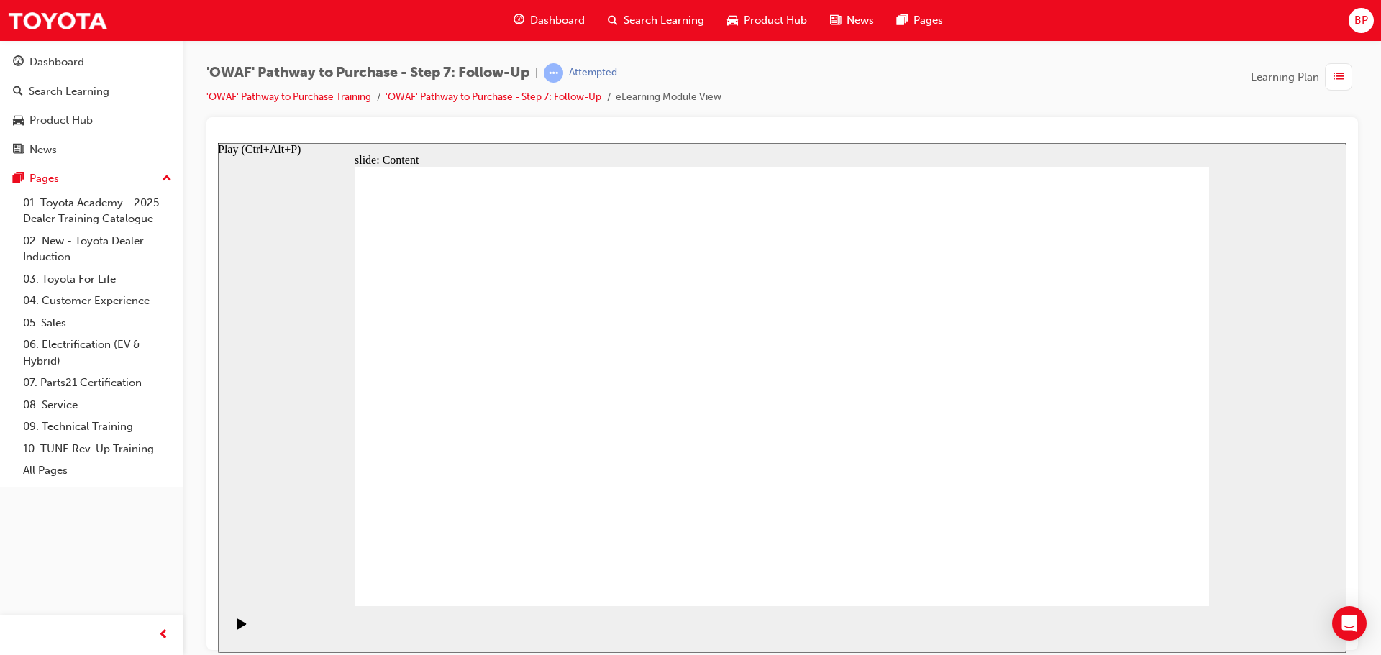
click at [229, 623] on div "Play (Ctrl+Alt+P)" at bounding box center [241, 630] width 24 height 24
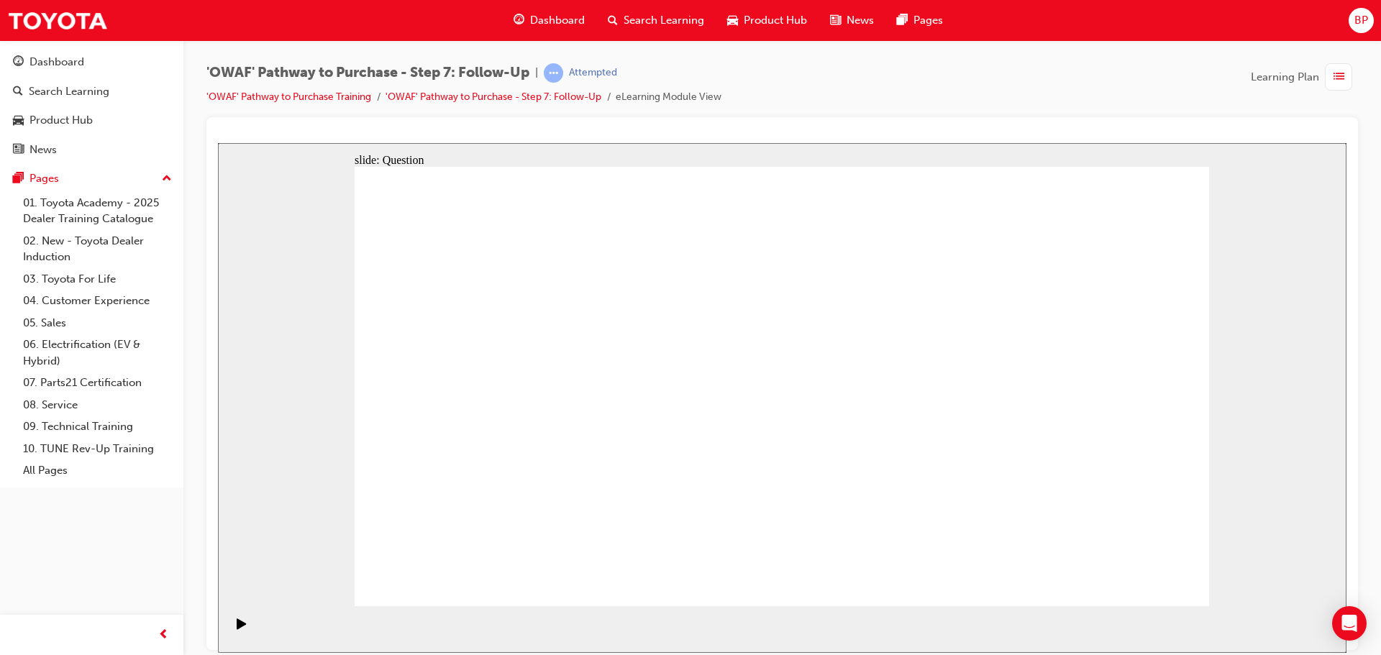
radio input "true"
drag, startPoint x: 657, startPoint y: 515, endPoint x: 816, endPoint y: 350, distance: 229.4
drag, startPoint x: 815, startPoint y: 550, endPoint x: 787, endPoint y: 541, distance: 29.6
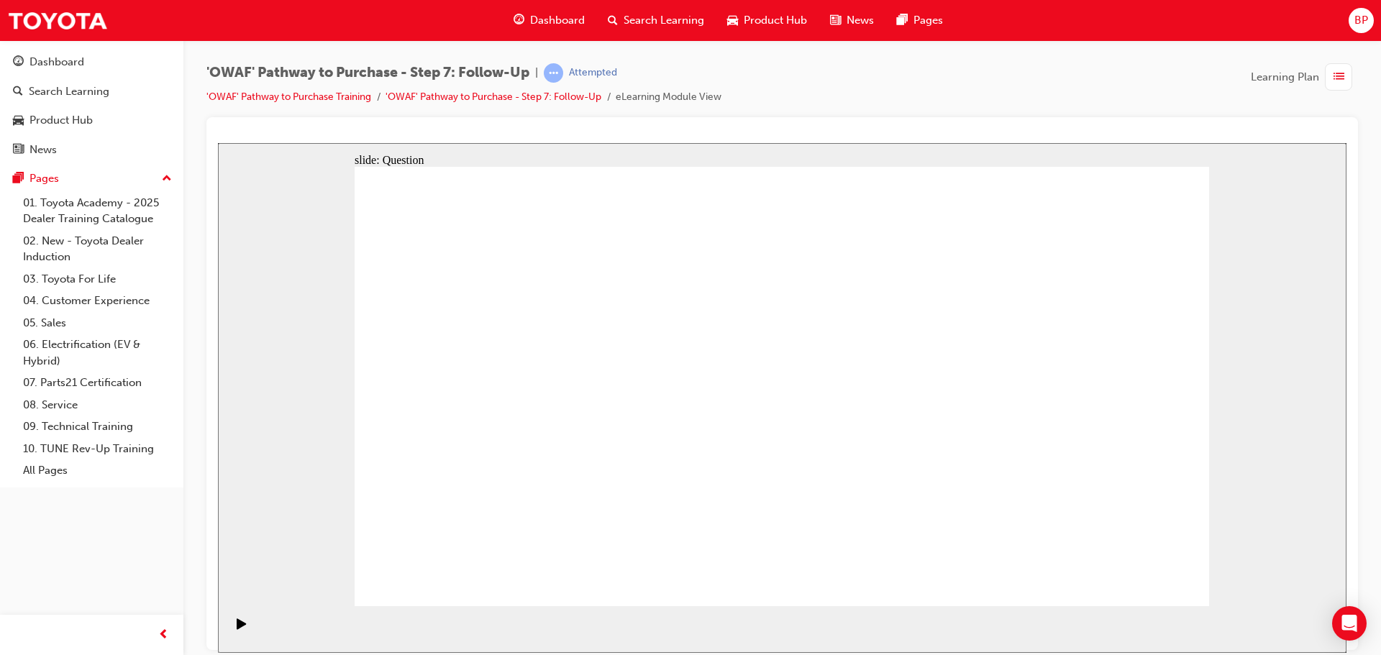
drag, startPoint x: 789, startPoint y: 504, endPoint x: 595, endPoint y: 383, distance: 228.7
drag, startPoint x: 928, startPoint y: 503, endPoint x: 664, endPoint y: 417, distance: 277.4
drag, startPoint x: 749, startPoint y: 344, endPoint x: 738, endPoint y: 475, distance: 131.4
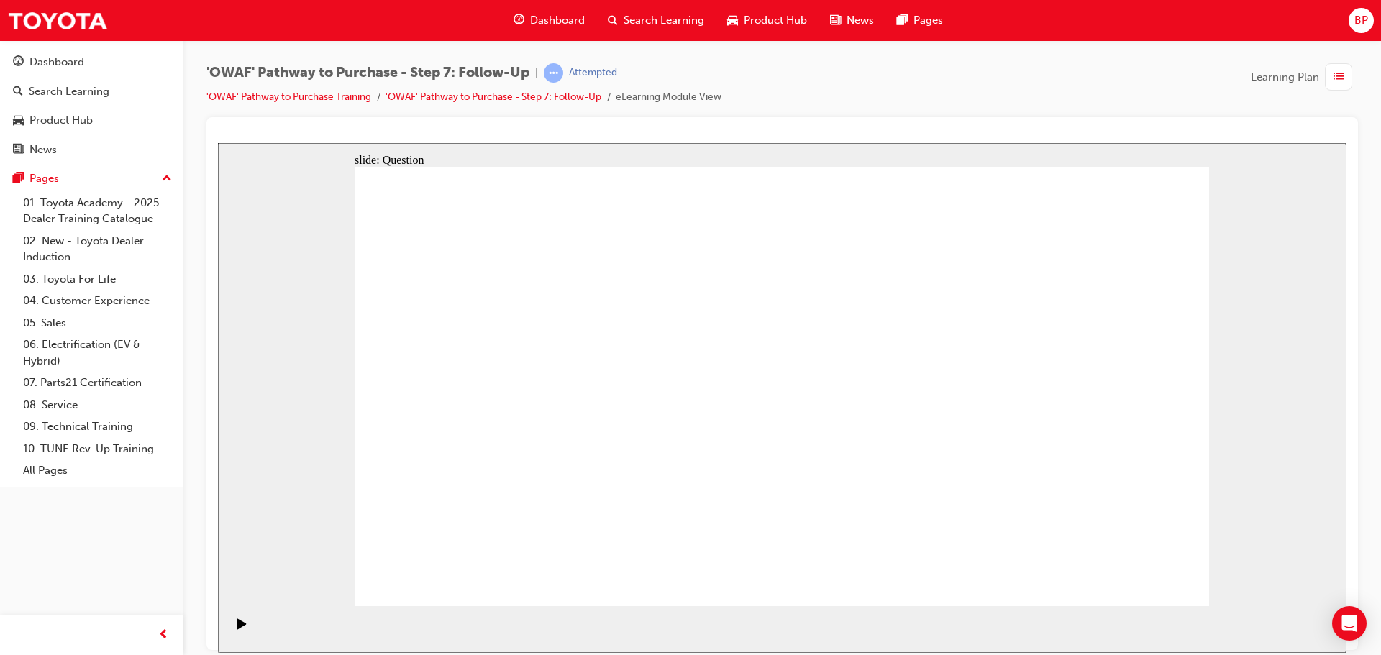
drag, startPoint x: 668, startPoint y: 424, endPoint x: 824, endPoint y: 339, distance: 177.6
drag, startPoint x: 662, startPoint y: 505, endPoint x: 705, endPoint y: 416, distance: 98.7
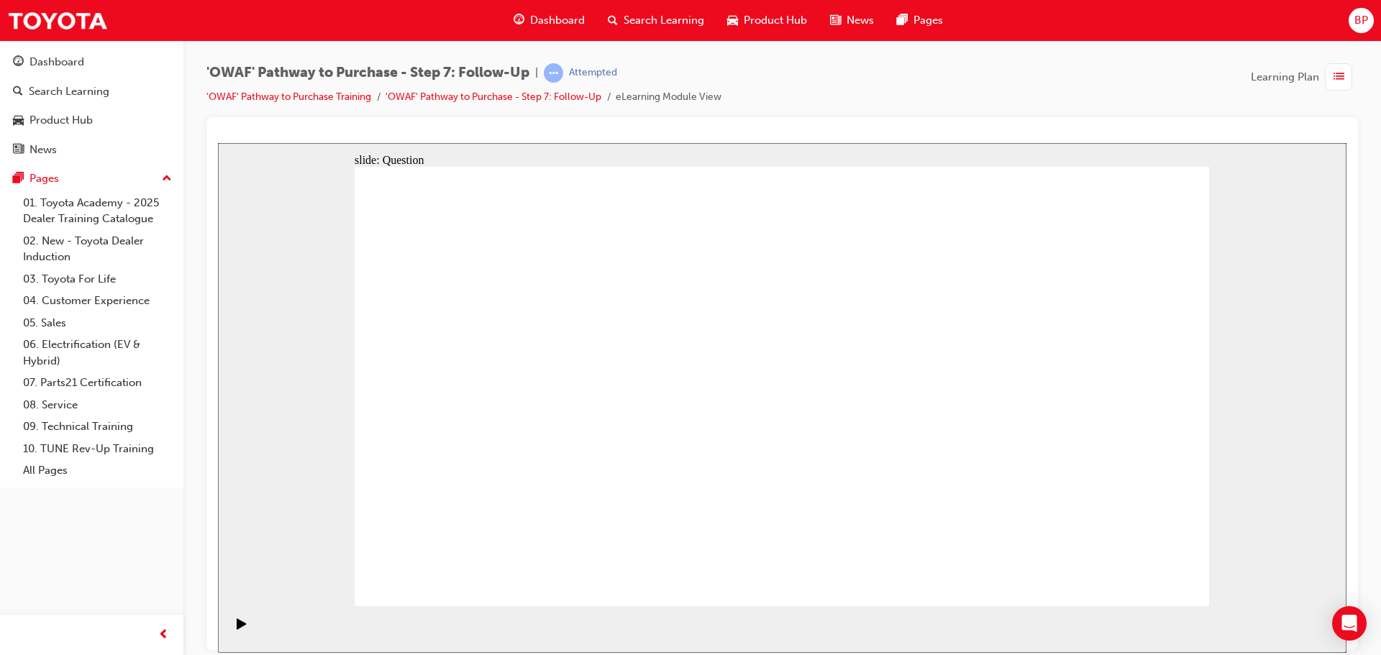
radio input "true"
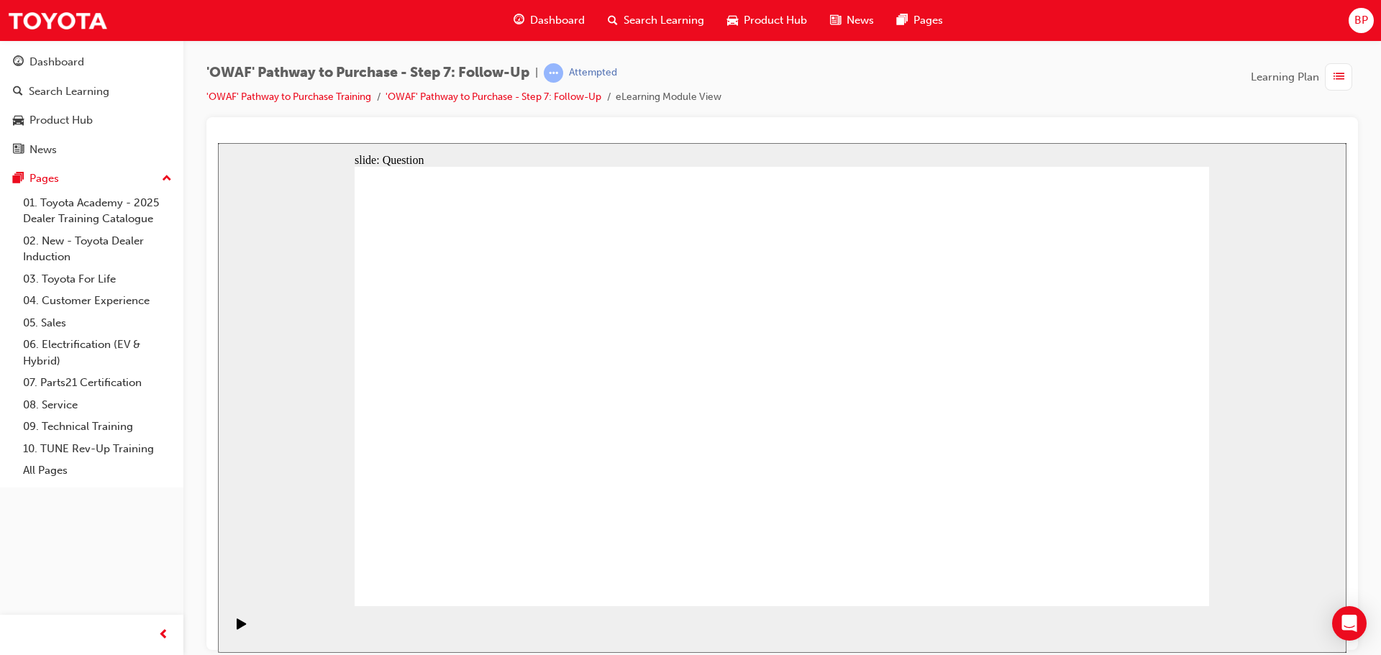
radio input "true"
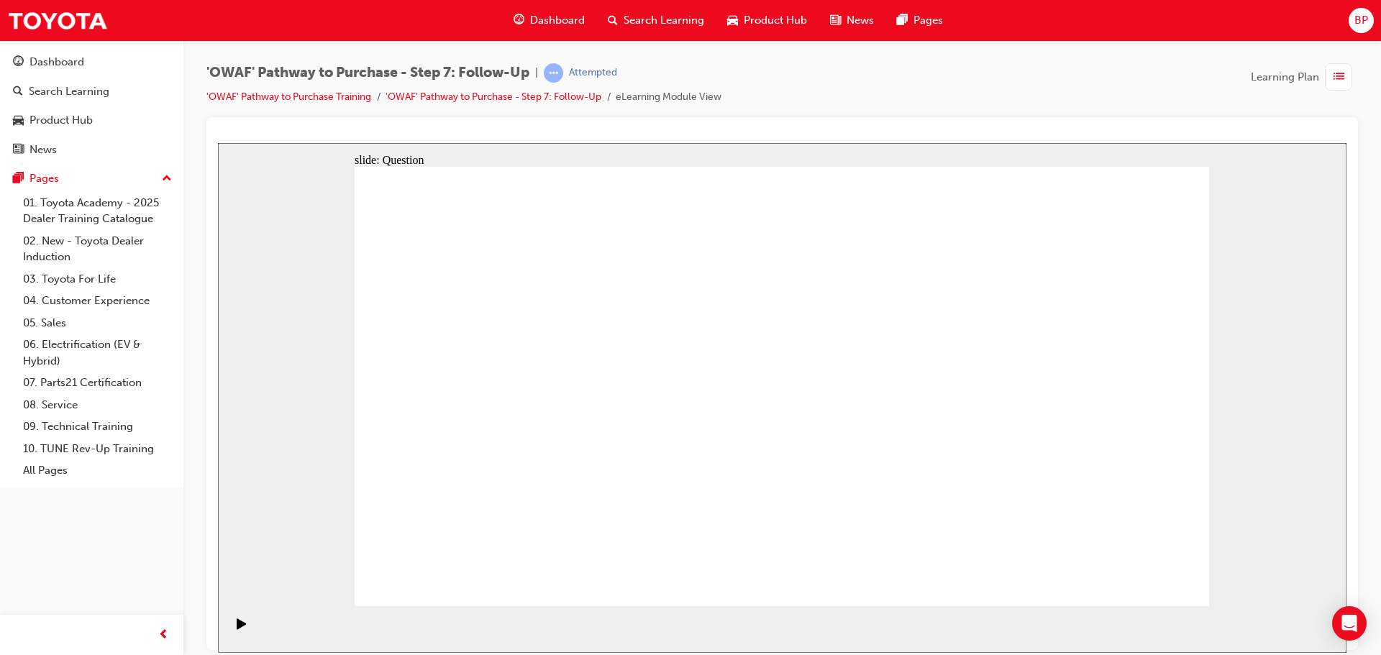
radio input "true"
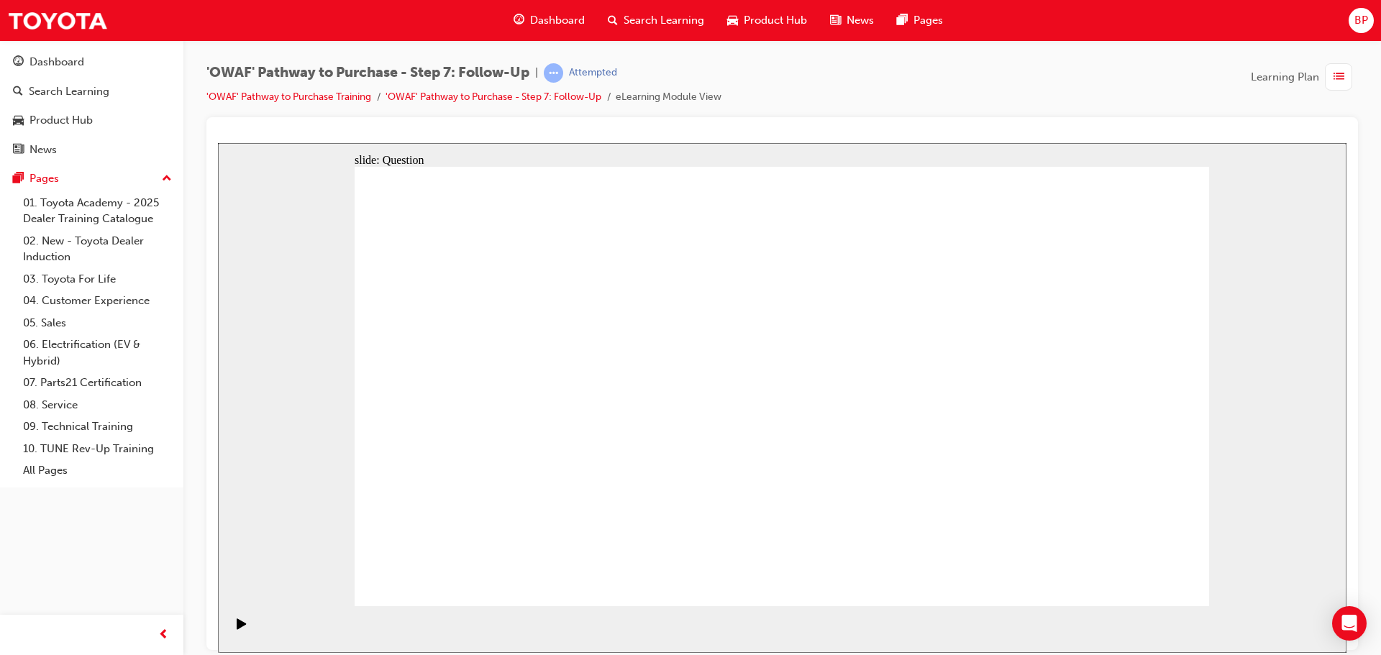
radio input "false"
radio input "true"
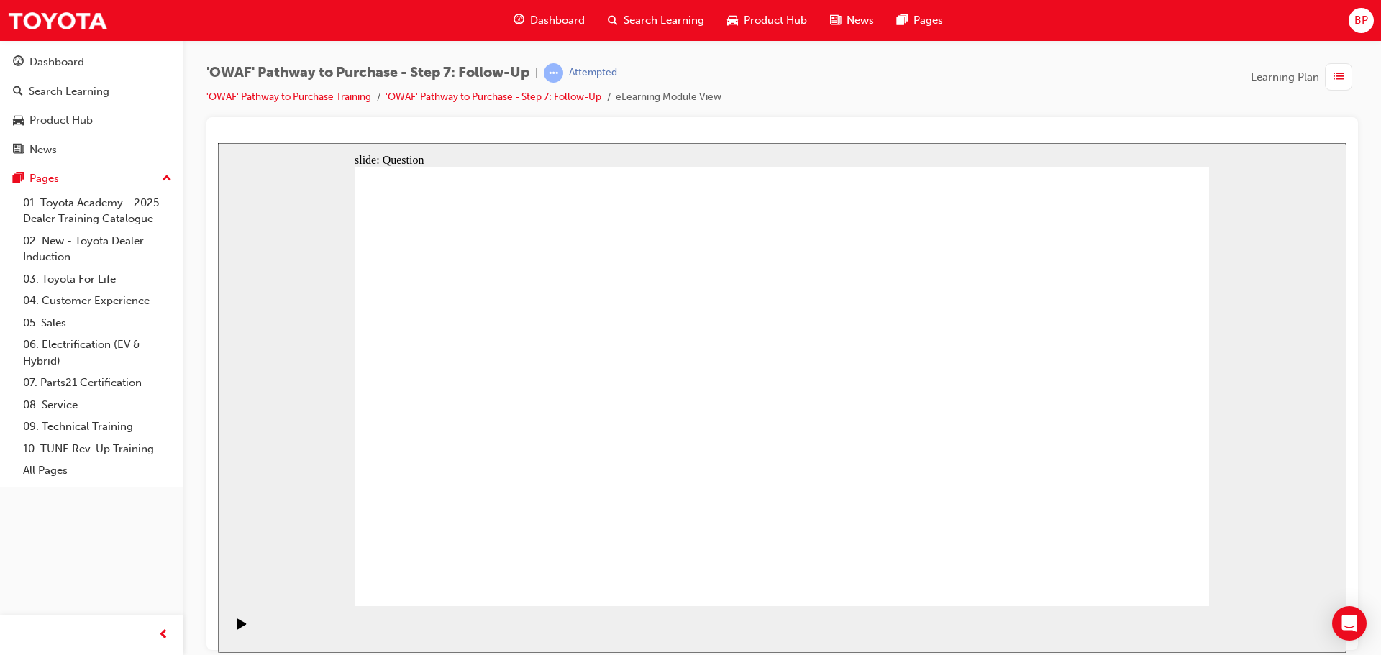
radio input "true"
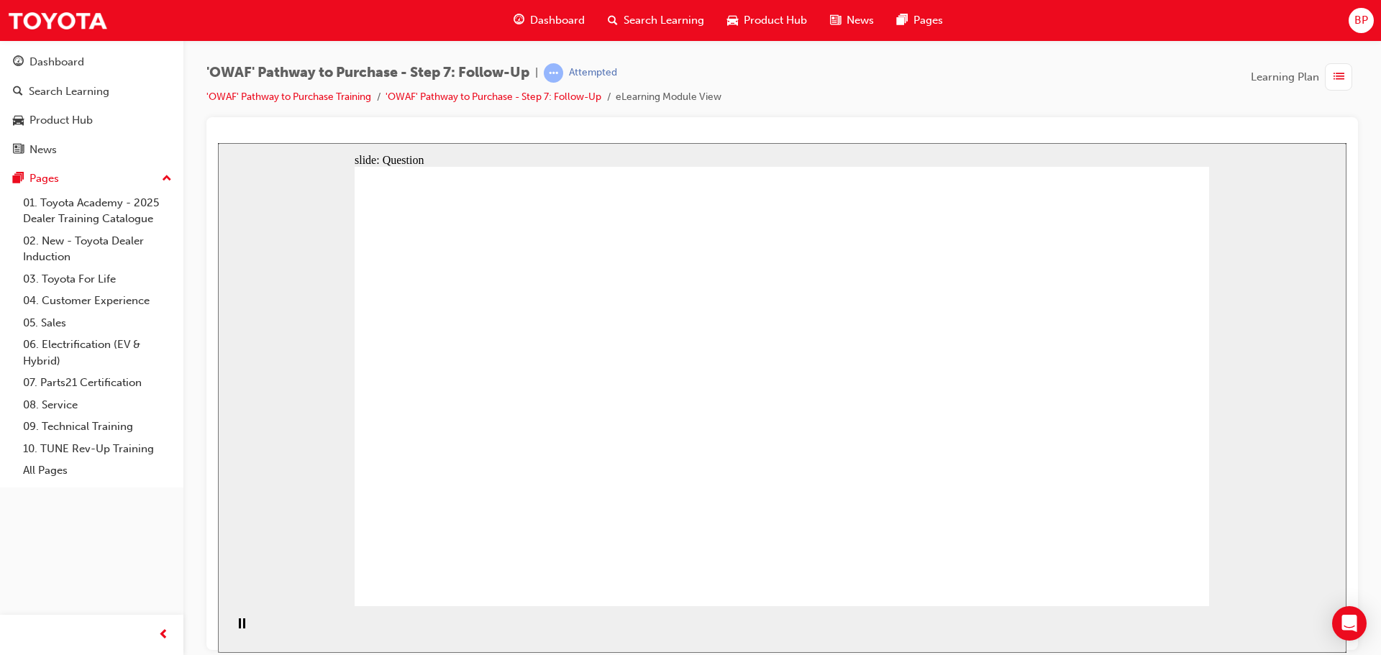
drag, startPoint x: 665, startPoint y: 501, endPoint x: 823, endPoint y: 338, distance: 226.8
drag, startPoint x: 779, startPoint y: 551, endPoint x: 598, endPoint y: 390, distance: 242.0
drag, startPoint x: 933, startPoint y: 503, endPoint x: 632, endPoint y: 434, distance: 309.1
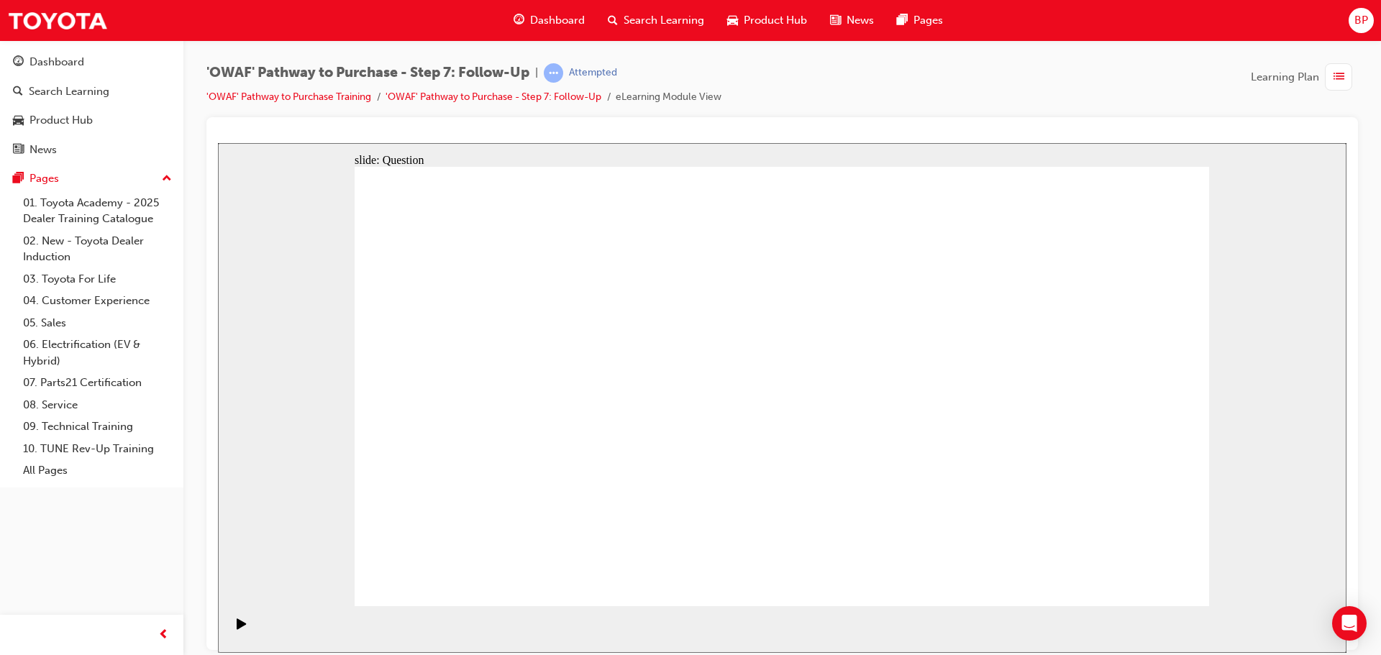
radio input "true"
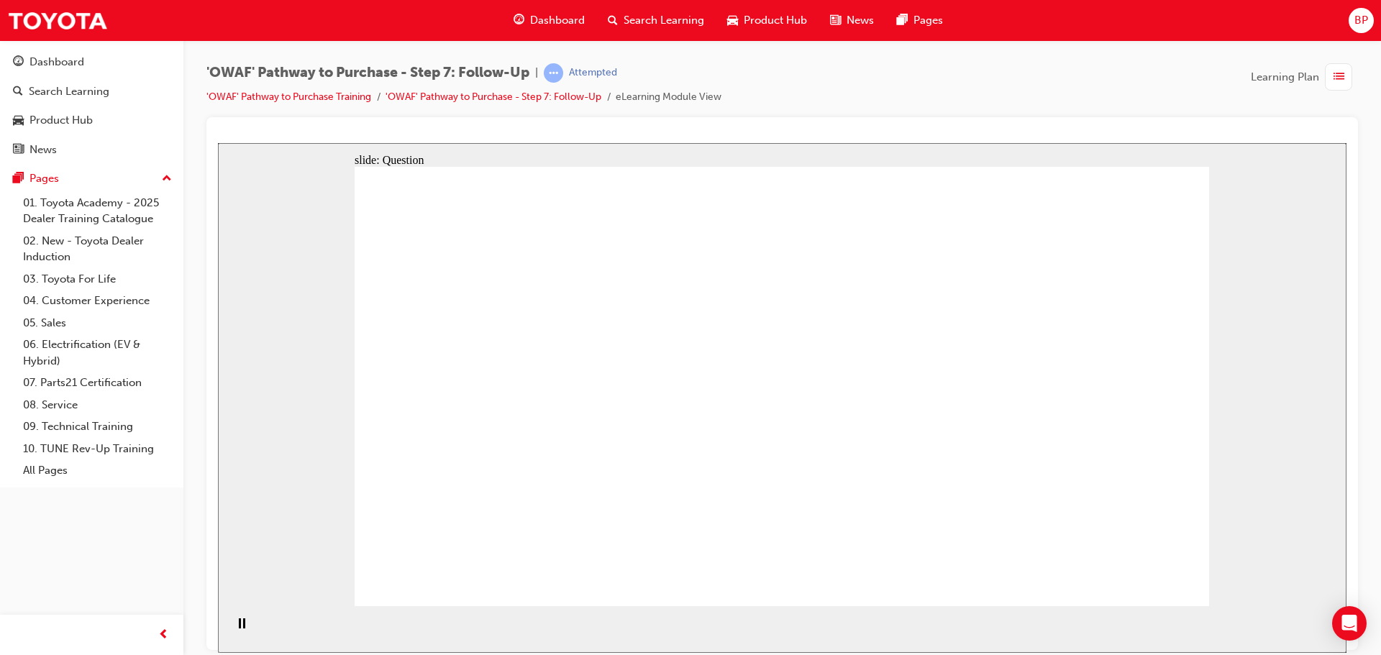
radio input "true"
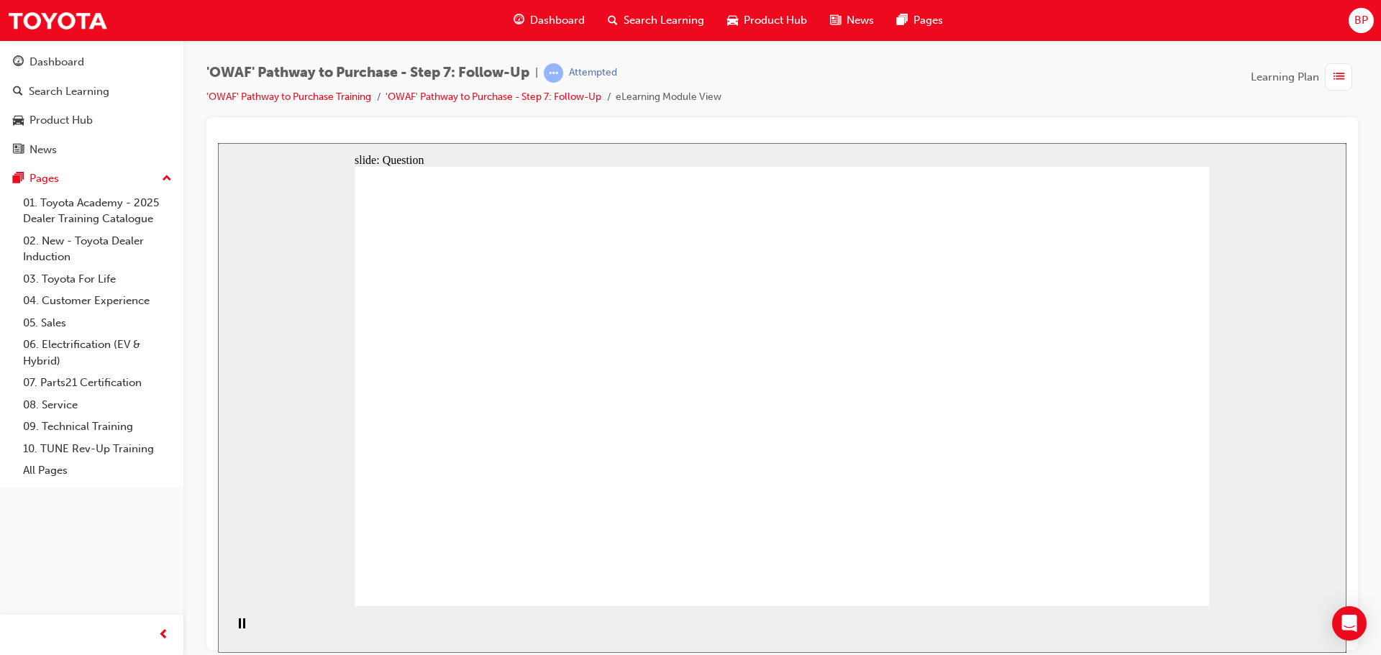
radio input "true"
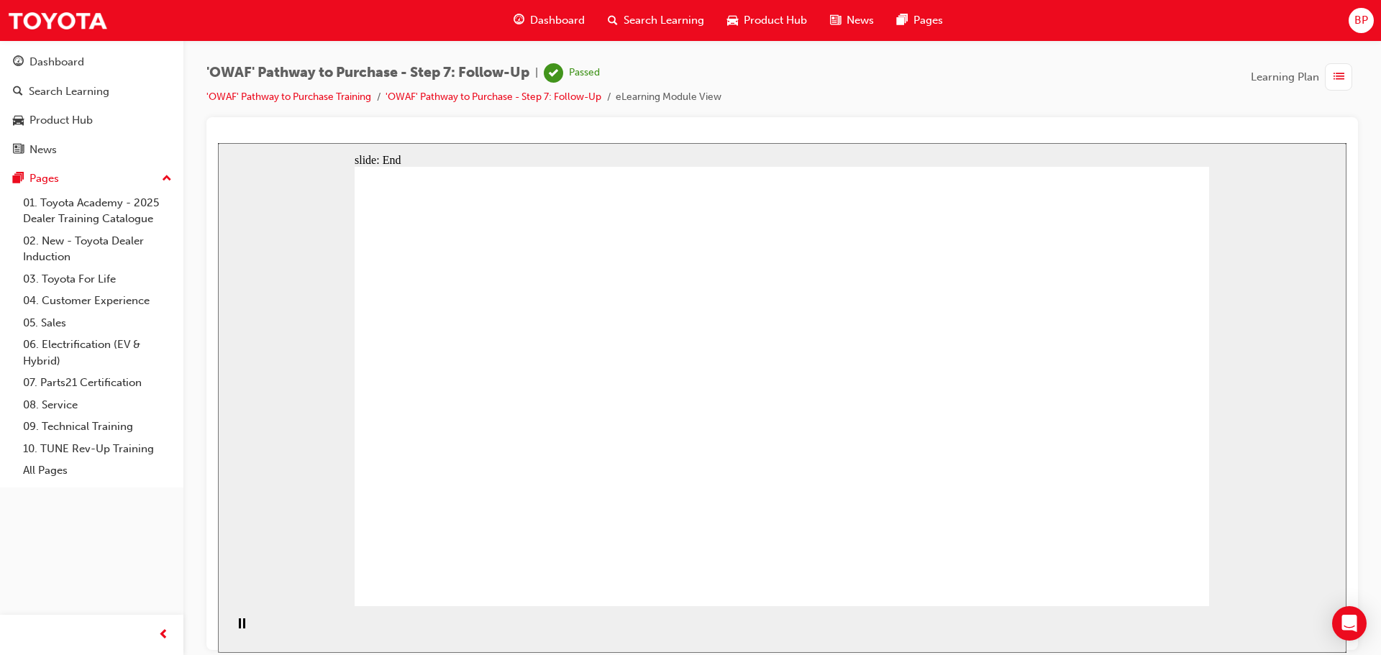
click at [541, 19] on span "Dashboard" at bounding box center [557, 20] width 55 height 17
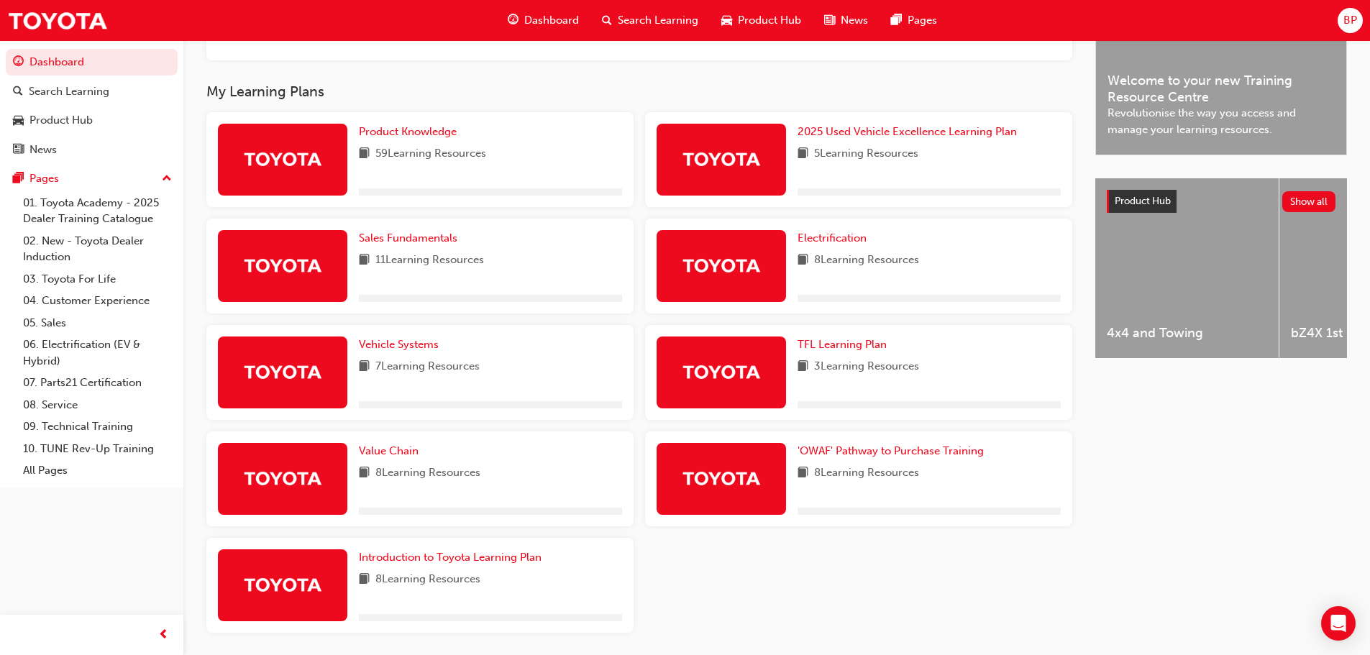
scroll to position [482, 0]
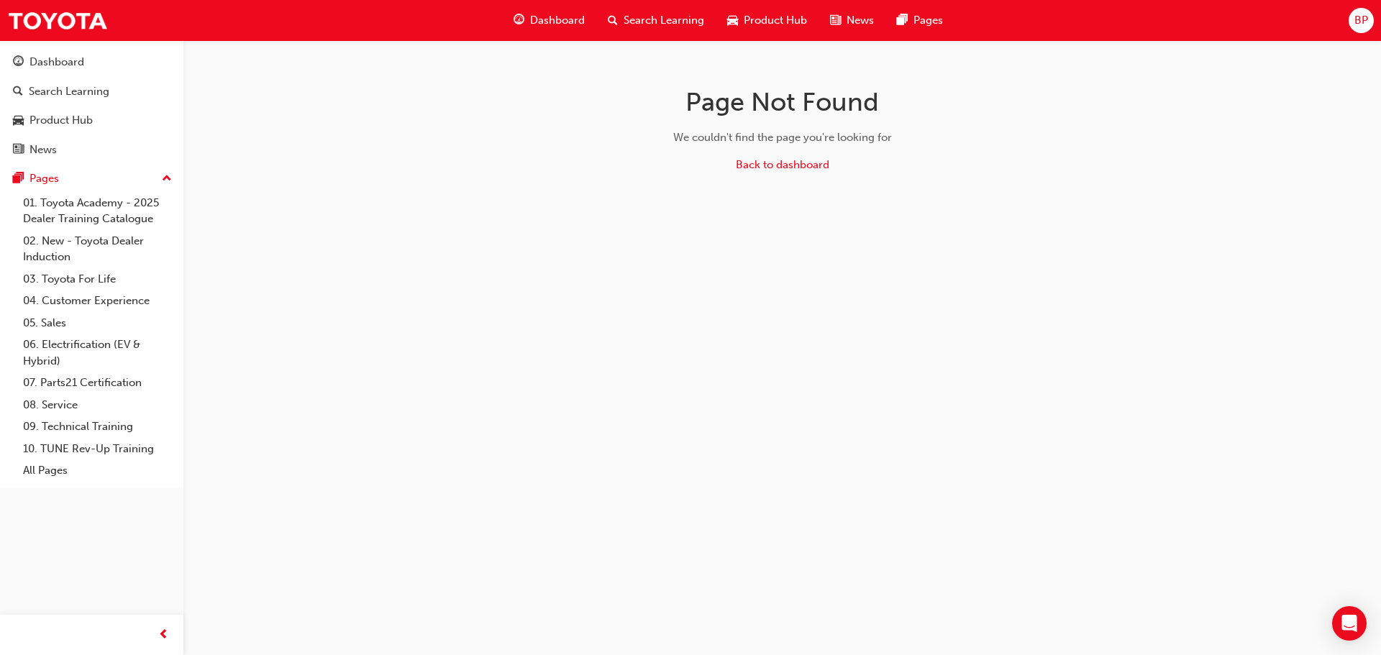
click at [546, 27] on span "Dashboard" at bounding box center [557, 20] width 55 height 17
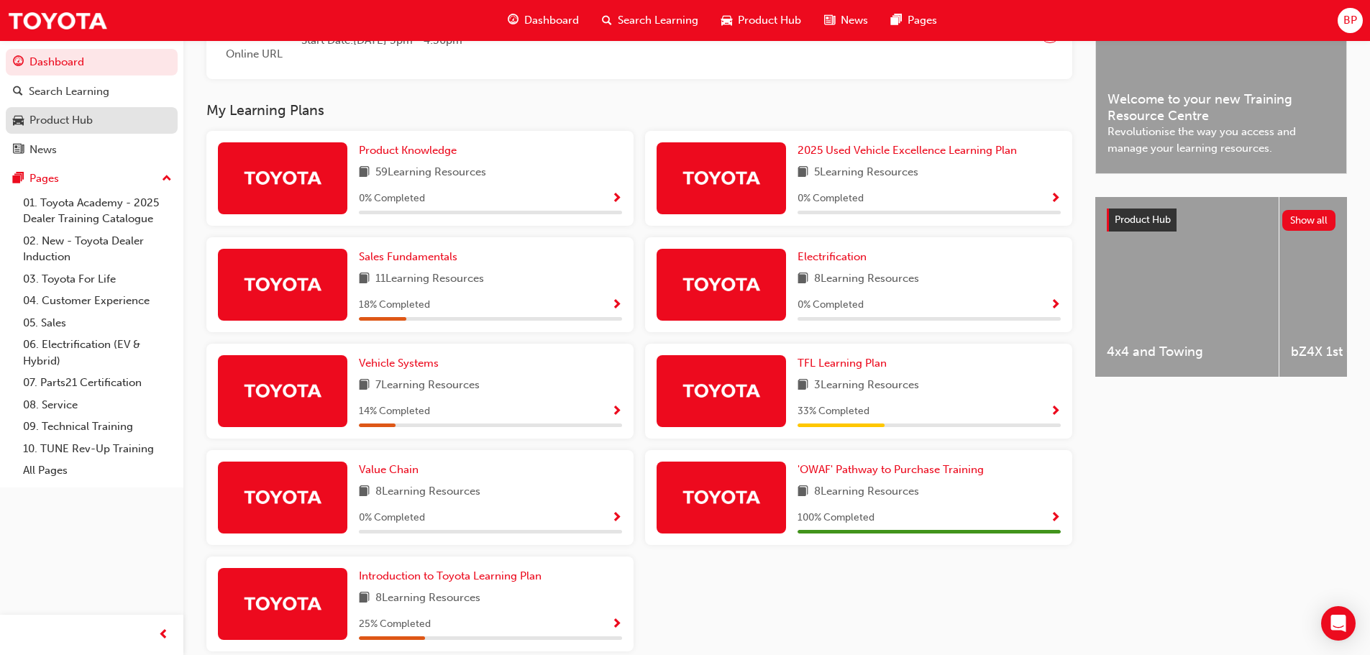
scroll to position [410, 0]
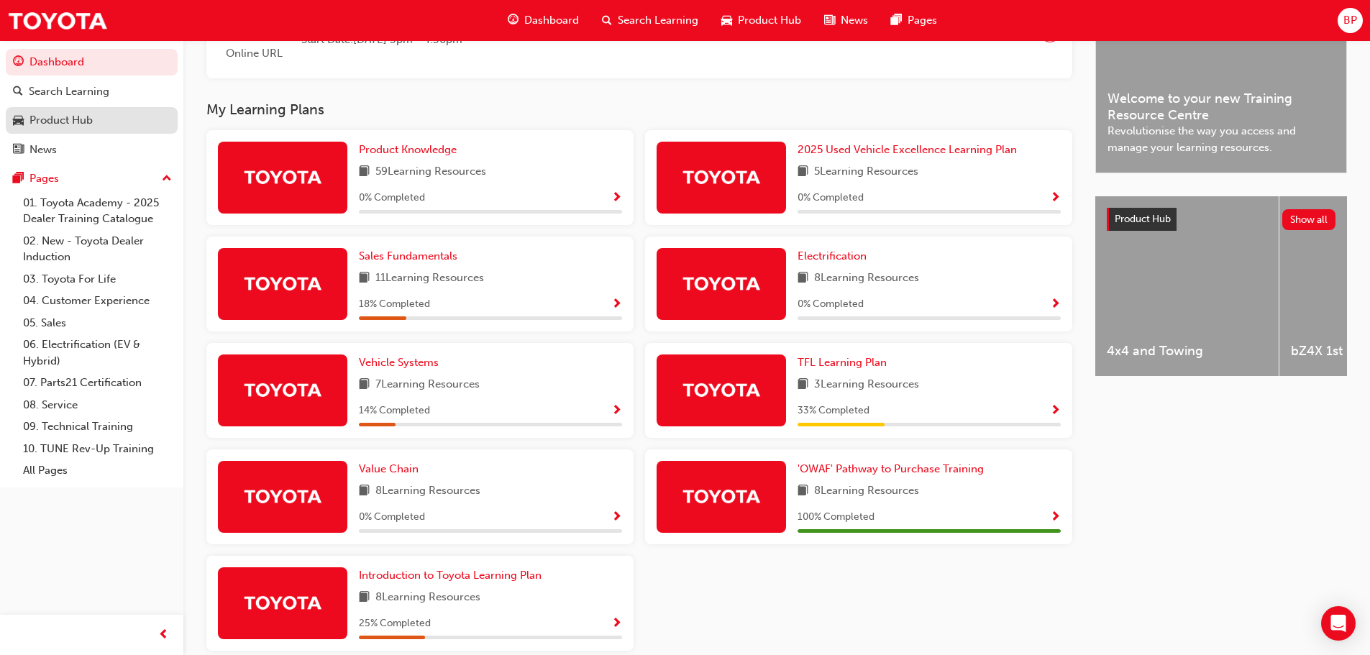
click at [86, 122] on div "Product Hub" at bounding box center [60, 120] width 63 height 17
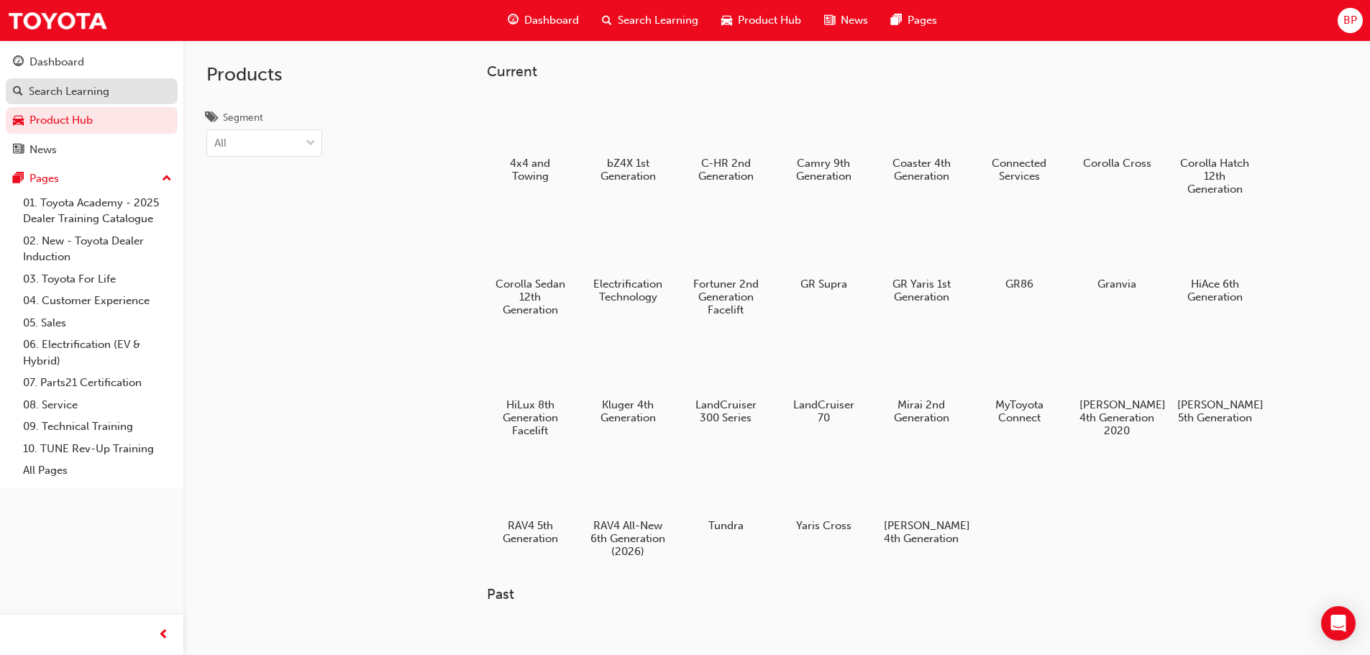
click at [74, 98] on div "Search Learning" at bounding box center [69, 91] width 81 height 17
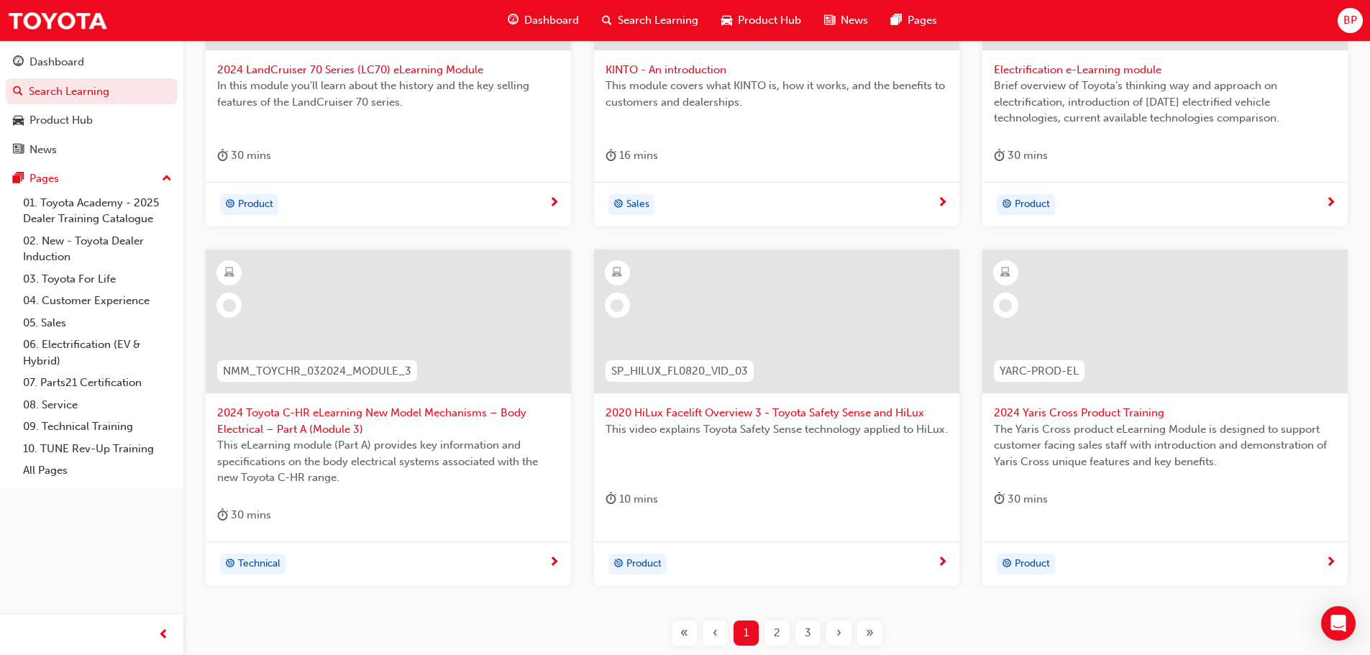
scroll to position [246, 0]
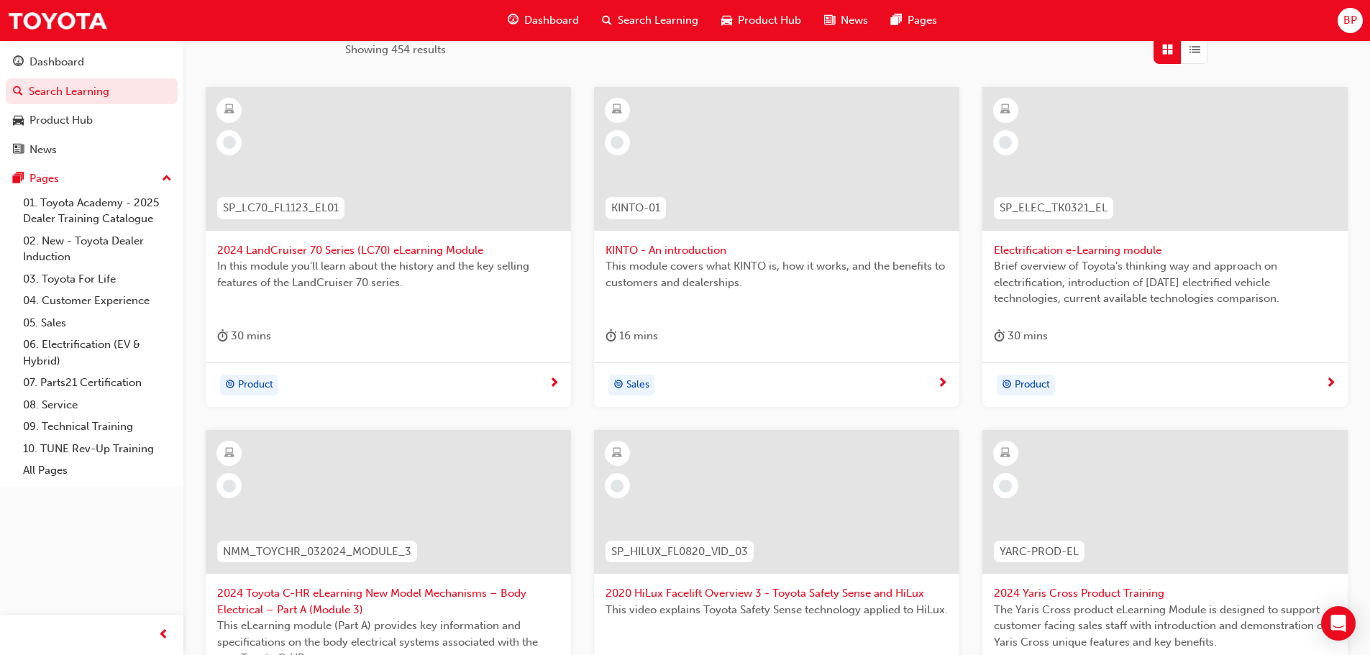
click at [556, 11] on div "Dashboard" at bounding box center [543, 20] width 94 height 29
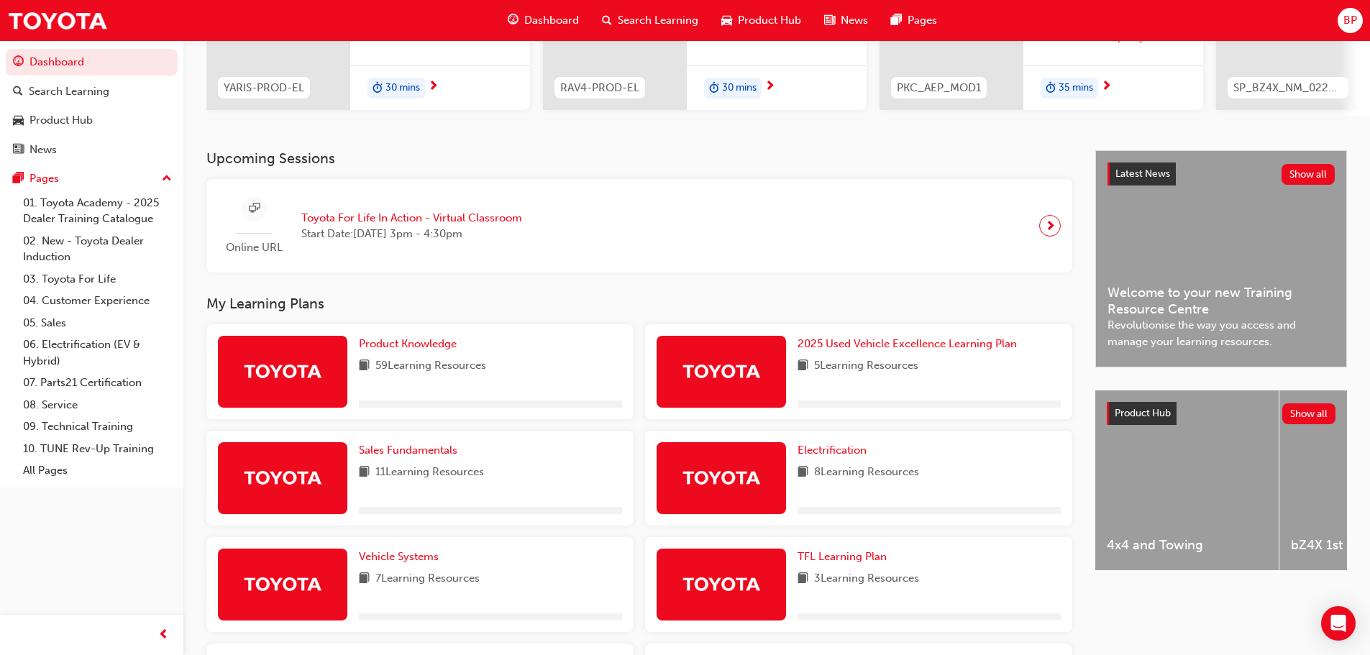
scroll to position [431, 0]
